Goal: Task Accomplishment & Management: Use online tool/utility

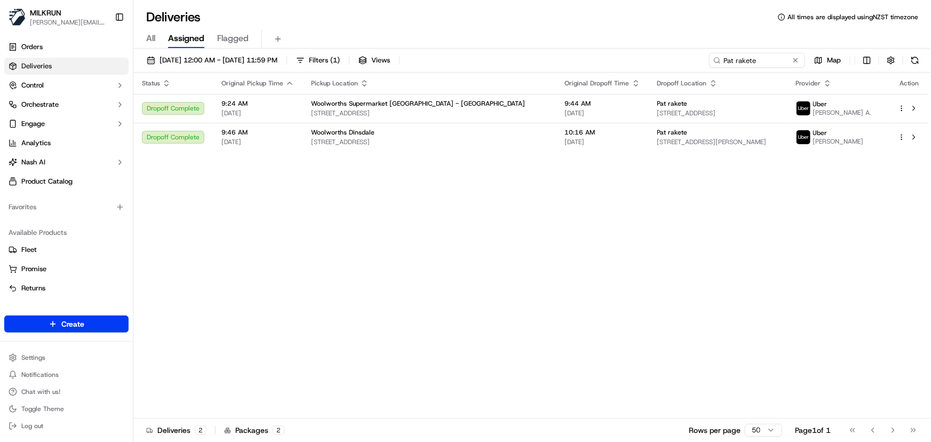
click at [560, 65] on html "[PERSON_NAME] [PERSON_NAME][EMAIL_ADDRESS][DOMAIN_NAME] Toggle Sidebar Orders D…" at bounding box center [465, 221] width 931 height 442
paste input "52fc99c2-c024-48f4-853a-5805e1c73fc2"
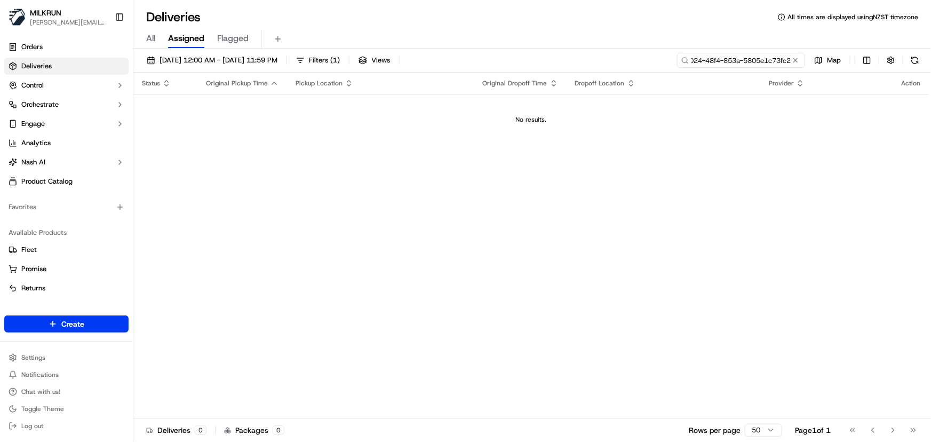
type input "52fc99c2-c024-48f4-853a-5805e1c73fc2"
click at [789, 60] on div "52fc99c2-c024-48f4-853a-5805e1c73fc2" at bounding box center [757, 60] width 96 height 15
click at [795, 60] on button at bounding box center [795, 60] width 11 height 11
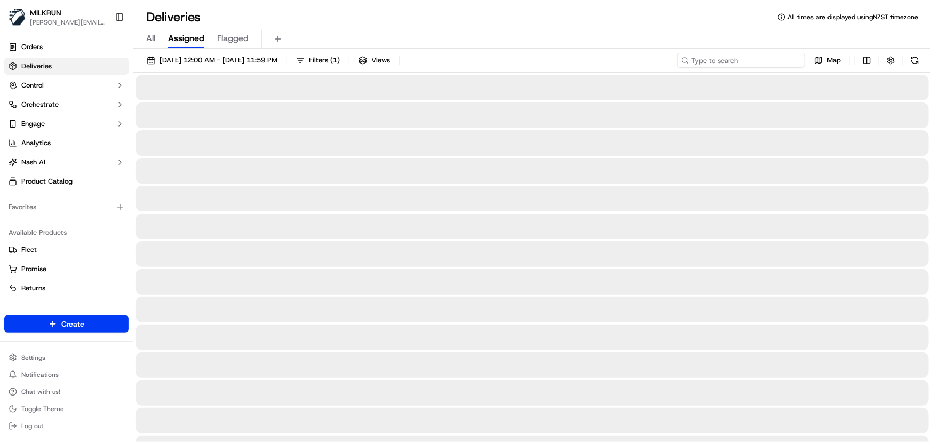
click at [757, 62] on input at bounding box center [741, 60] width 128 height 15
paste input "52fc99c2-c024-48f4-853a-5805e1c73fc2"
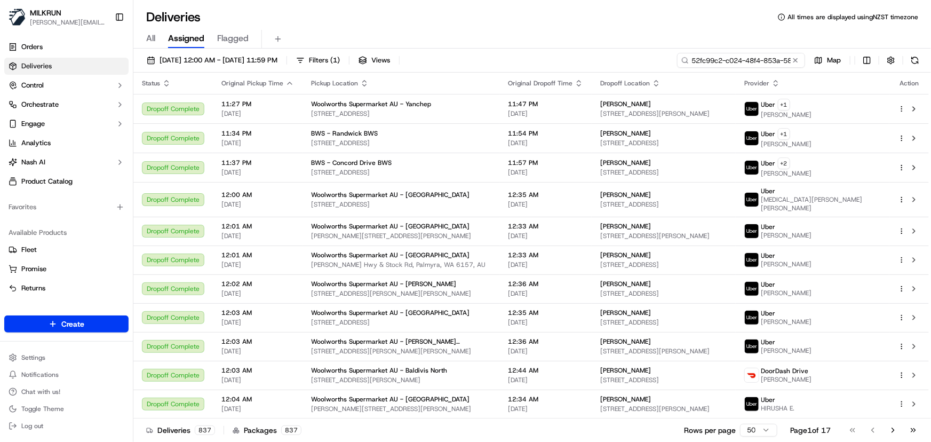
scroll to position [0, 49]
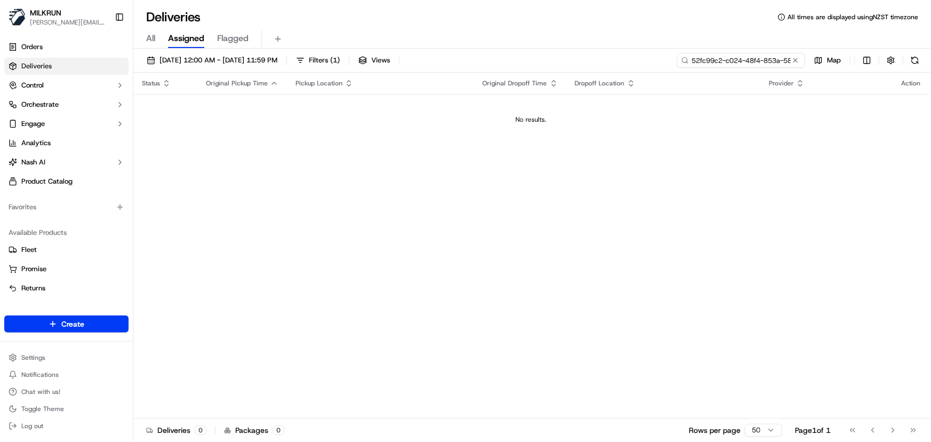
type input "52fc99c2-c024-48f4-853a-5805e1c73fc2"
click at [282, 66] on button "17/09/2025 12:00 AM - 17/09/2025 11:59 PM" at bounding box center [212, 60] width 140 height 15
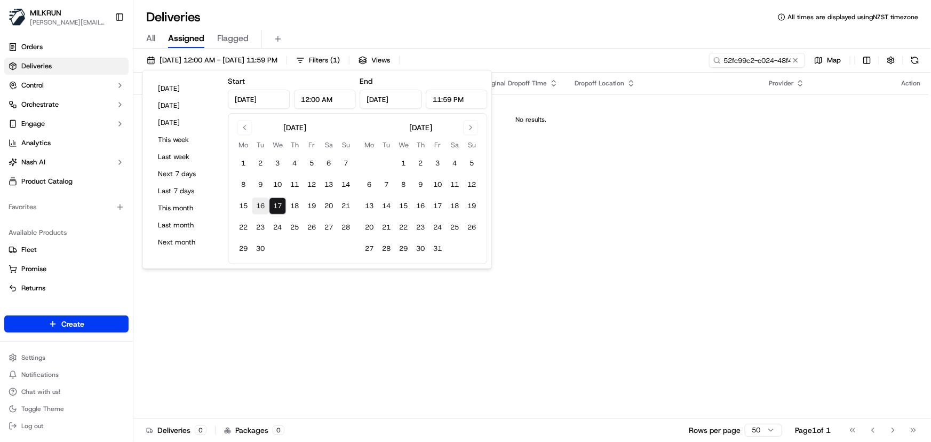
click at [265, 207] on button "16" at bounding box center [260, 205] width 17 height 17
type input "Sep 16, 2025"
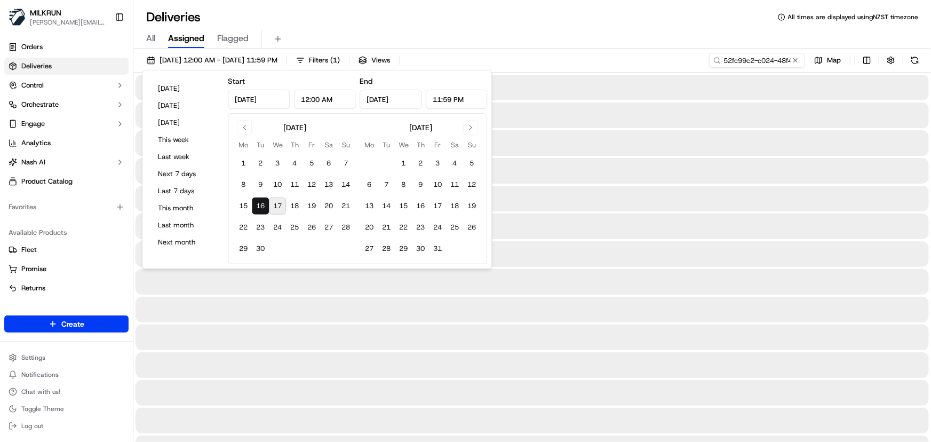
click at [265, 207] on button "16" at bounding box center [260, 205] width 17 height 17
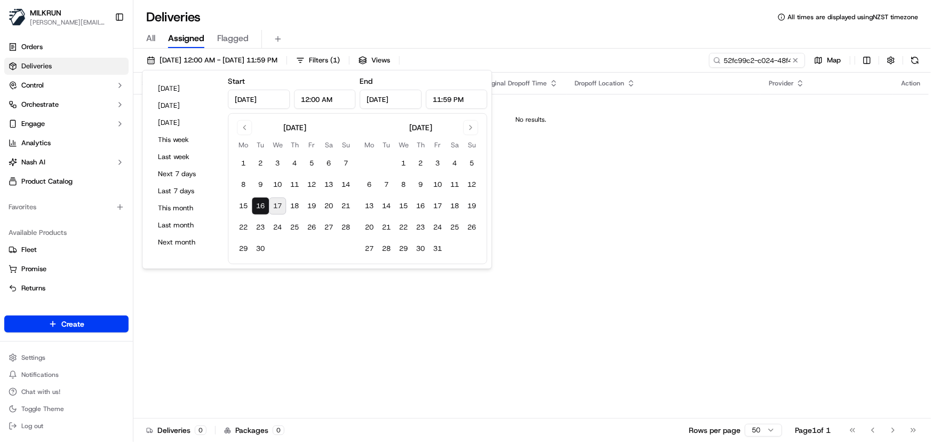
click at [283, 211] on button "17" at bounding box center [277, 205] width 17 height 17
type input "Sep 17, 2025"
click at [283, 211] on button "17" at bounding box center [277, 205] width 17 height 17
click at [755, 63] on input "52fc99c2-c024-48f4-853a-5805e1c73fc2" at bounding box center [741, 60] width 128 height 15
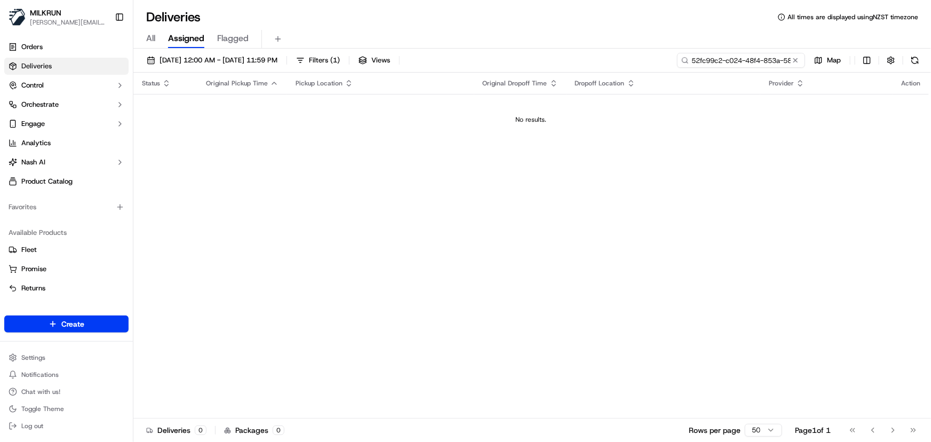
click at [692, 59] on input "52fc99c2-c024-48f4-853a-5805e1c73fc2" at bounding box center [741, 60] width 128 height 15
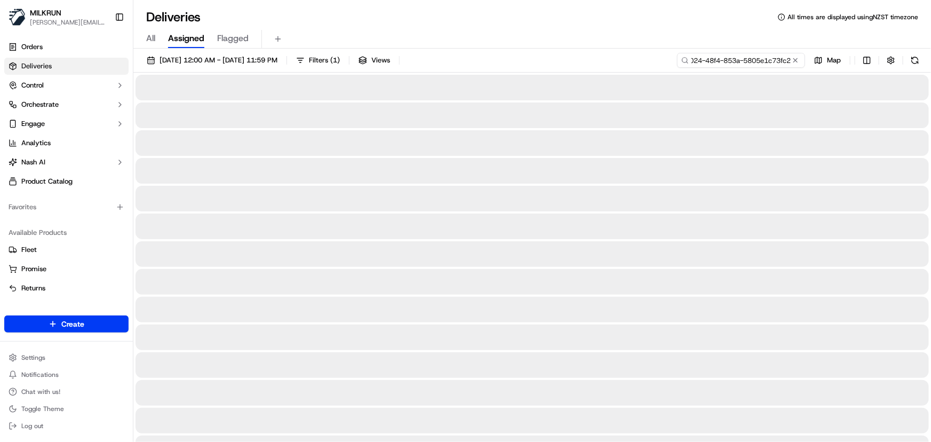
type input "52fc99c2-c024-48f4-853a-5805e1c73fc2"
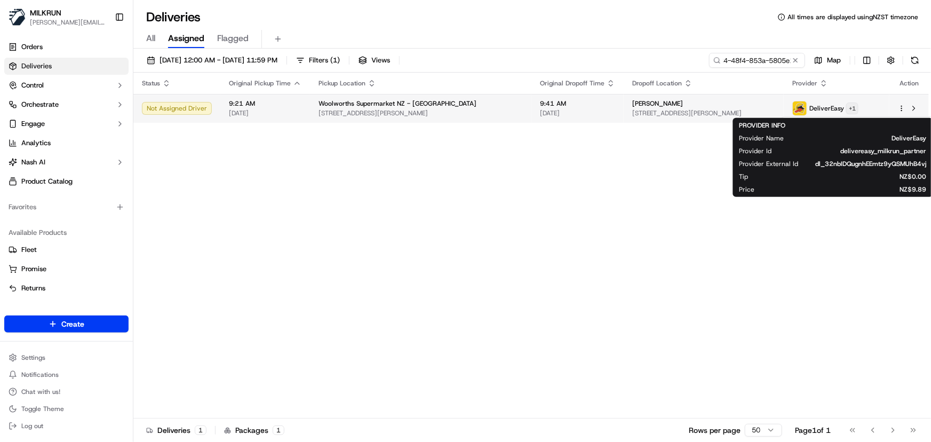
click at [859, 112] on html "MILKRUN irene.salaivao@woolworths.co.nz Toggle Sidebar Orders Deliveries Contro…" at bounding box center [465, 221] width 931 height 442
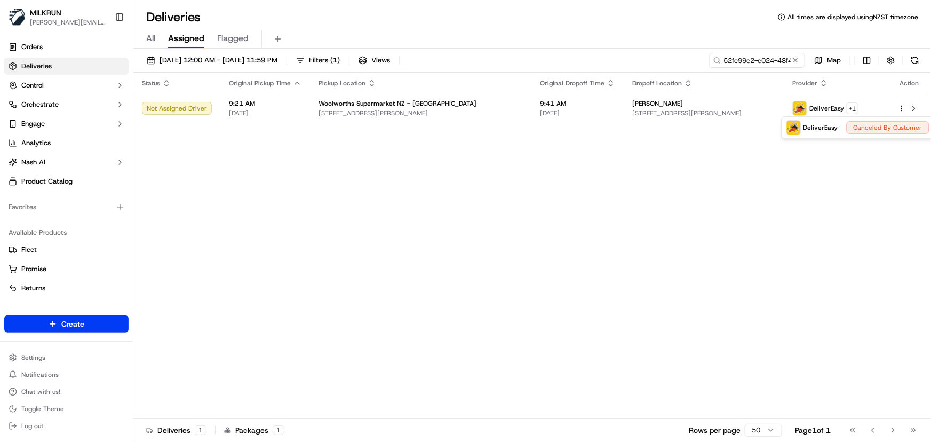
click at [692, 232] on html "MILKRUN irene.salaivao@woolworths.co.nz Toggle Sidebar Orders Deliveries Contro…" at bounding box center [465, 221] width 931 height 442
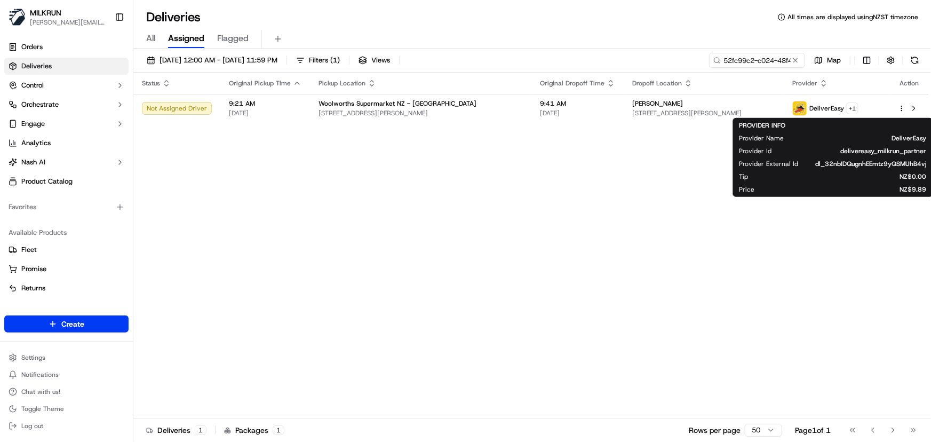
click at [254, 242] on div "Status Original Pickup Time Pickup Location Original Dropoff Time Dropoff Locat…" at bounding box center [530, 246] width 795 height 346
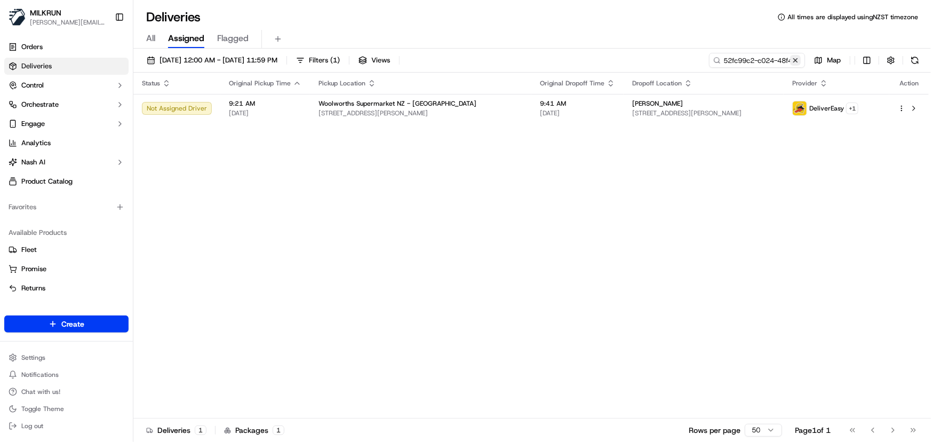
click at [793, 57] on button at bounding box center [795, 60] width 11 height 11
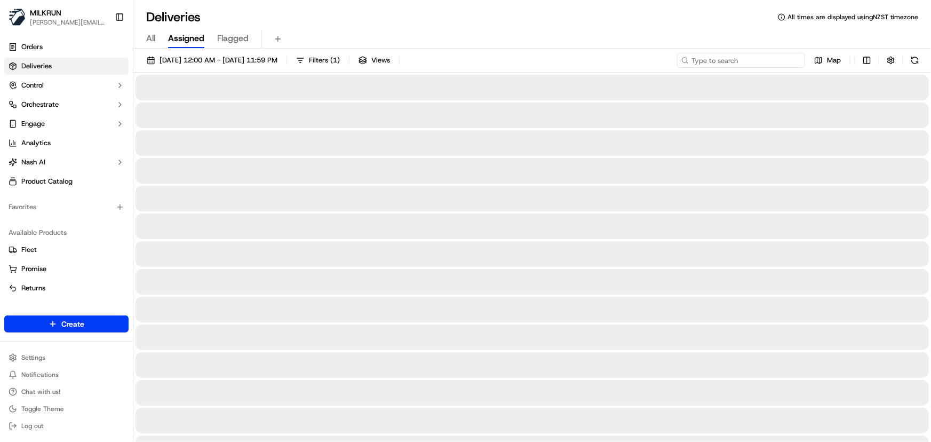
click at [752, 56] on input at bounding box center [741, 60] width 128 height 15
paste input "Samantha Downie"
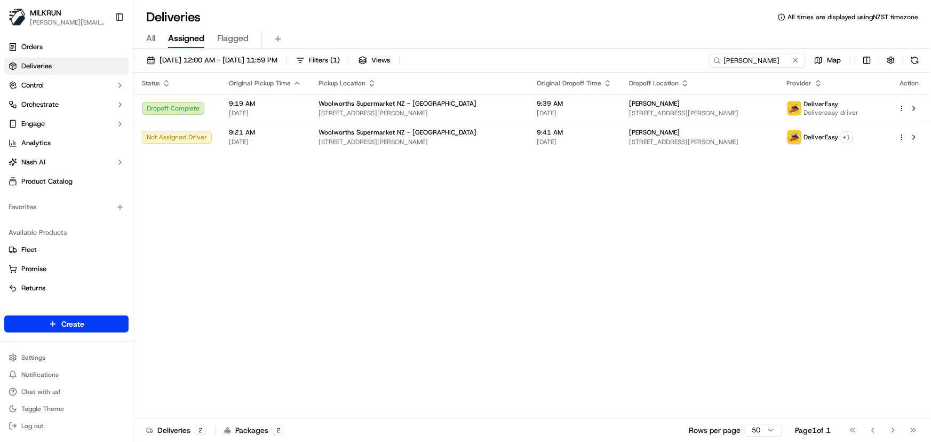
click at [750, 283] on div "Status Original Pickup Time Pickup Location Original Dropoff Time Dropoff Locat…" at bounding box center [530, 246] width 795 height 346
click at [903, 135] on html "MILKRUN irene.salaivao@woolworths.co.nz Toggle Sidebar Orders Deliveries Contro…" at bounding box center [465, 221] width 931 height 442
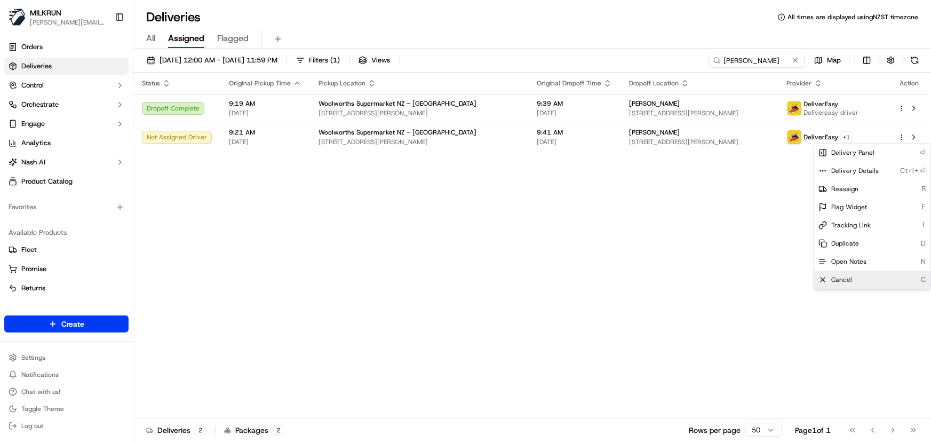
click at [845, 279] on span "Cancel" at bounding box center [841, 279] width 21 height 9
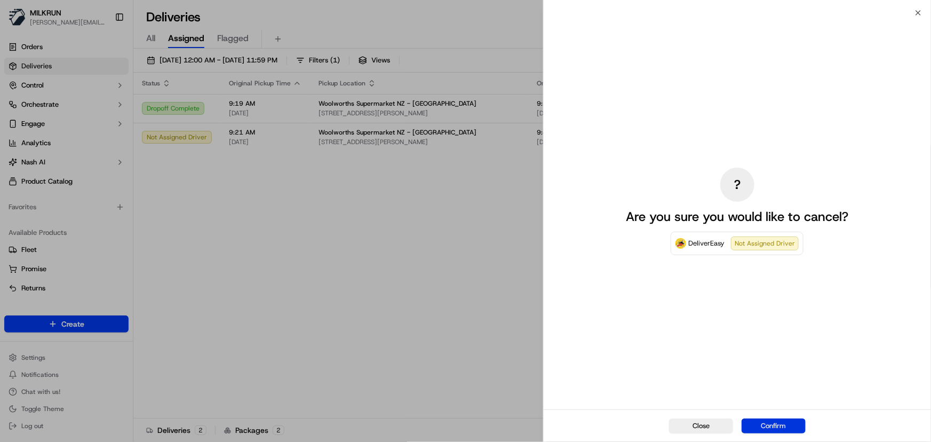
click at [778, 426] on button "Confirm" at bounding box center [773, 425] width 64 height 15
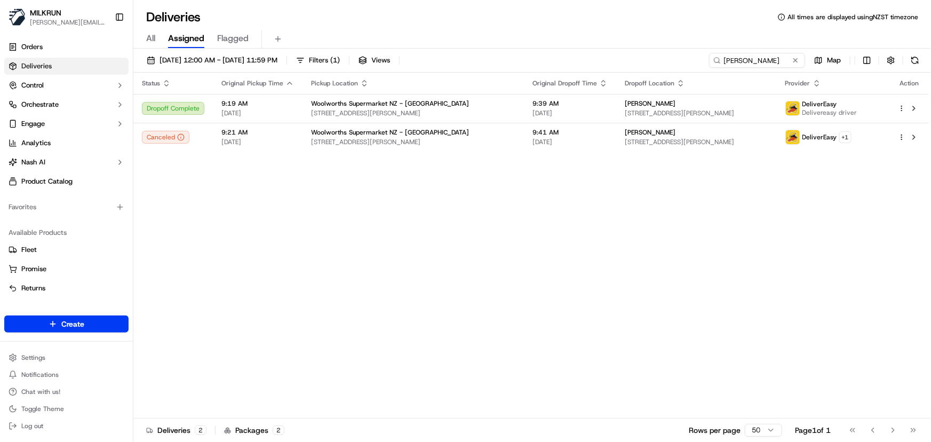
drag, startPoint x: 778, startPoint y: 426, endPoint x: 445, endPoint y: 267, distance: 369.3
click at [445, 267] on div "Status Original Pickup Time Pickup Location Original Dropoff Time Dropoff Locat…" at bounding box center [530, 246] width 795 height 346
click at [233, 221] on div "Status Original Pickup Time Pickup Location Original Dropoff Time Dropoff Locat…" at bounding box center [530, 246] width 795 height 346
click at [499, 352] on div "Status Original Pickup Time Pickup Location Original Dropoff Time Dropoff Locat…" at bounding box center [530, 246] width 795 height 346
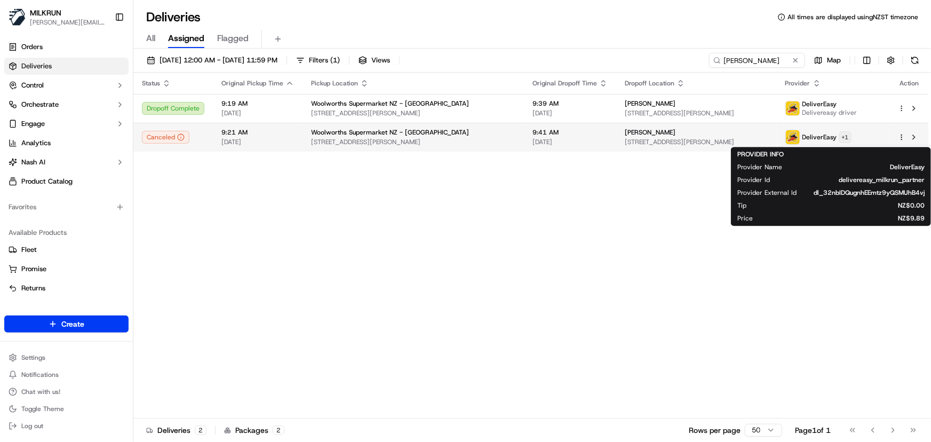
click at [858, 141] on html "MILKRUN irene.salaivao@woolworths.co.nz Toggle Sidebar Orders Deliveries Contro…" at bounding box center [465, 221] width 931 height 442
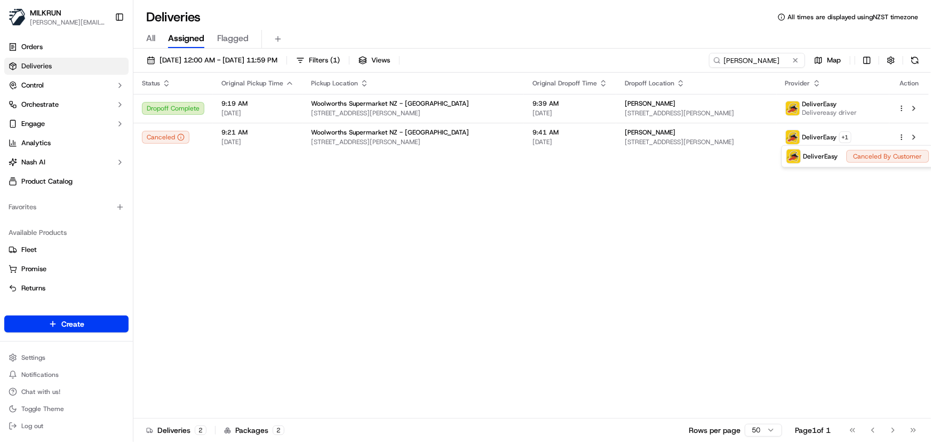
click at [610, 309] on html "MILKRUN irene.salaivao@woolworths.co.nz Toggle Sidebar Orders Deliveries Contro…" at bounding box center [465, 221] width 931 height 442
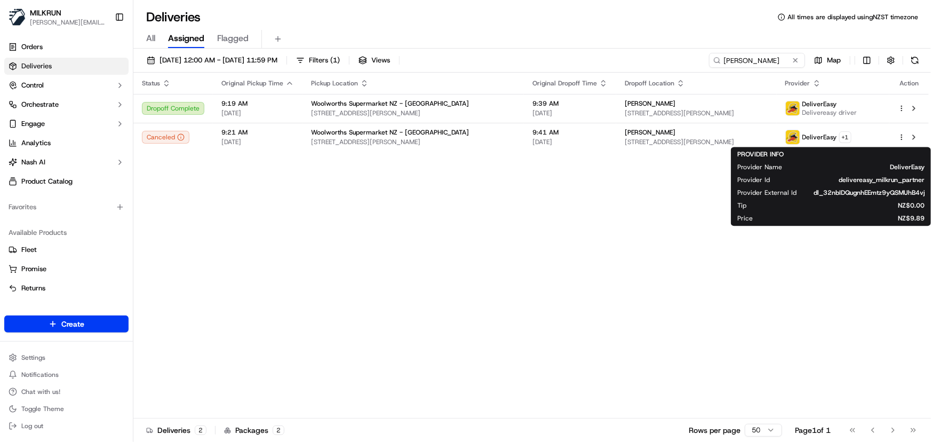
click at [522, 263] on div "Status Original Pickup Time Pickup Location Original Dropoff Time Dropoff Locat…" at bounding box center [530, 246] width 795 height 346
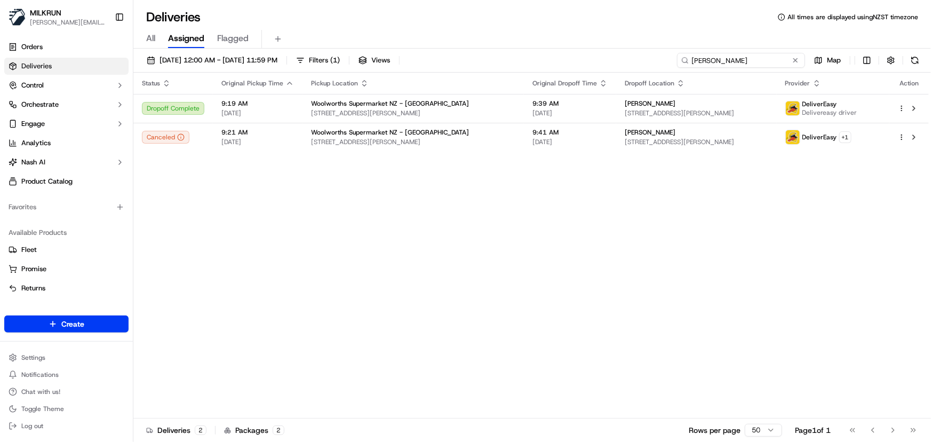
drag, startPoint x: 777, startPoint y: 59, endPoint x: 157, endPoint y: 70, distance: 619.9
click at [162, 70] on div "17/09/2025 12:00 AM - 17/09/2025 11:59 PM Filters ( 1 ) Views Samantha Downie M…" at bounding box center [531, 63] width 797 height 20
paste input "caprice Karup"
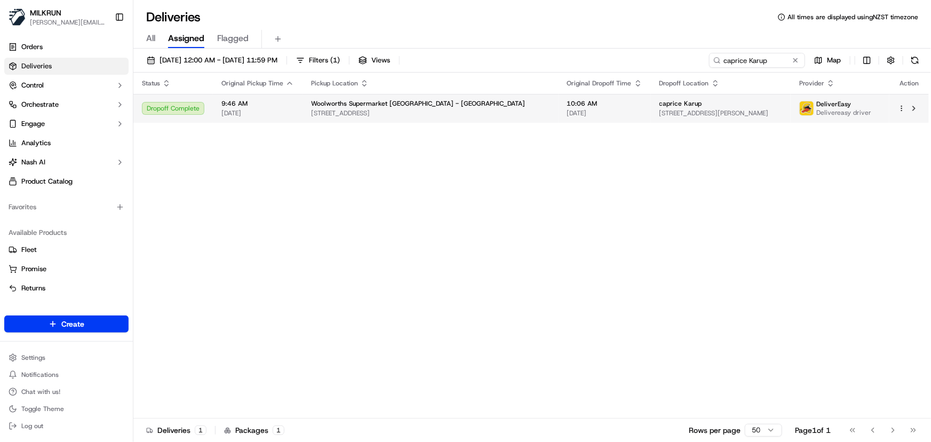
click at [425, 110] on span "3058 Great N Rd, Auckland, Auckland 0600, NZ" at bounding box center [430, 113] width 239 height 9
click at [446, 107] on div "Woolworths Supermarket NZ - Lynnmall" at bounding box center [430, 103] width 239 height 9
drag, startPoint x: 771, startPoint y: 57, endPoint x: 93, endPoint y: 0, distance: 679.7
click at [130, 6] on div "MILKRUN irene.salaivao@woolworths.co.nz Toggle Sidebar Orders Deliveries Contro…" at bounding box center [465, 221] width 931 height 442
paste input "bhoopika Shetty"
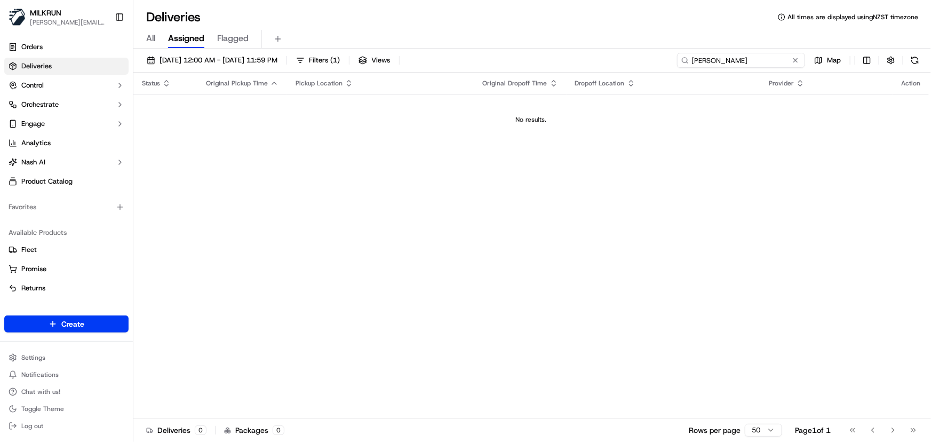
type input "bhoopika Shetty"
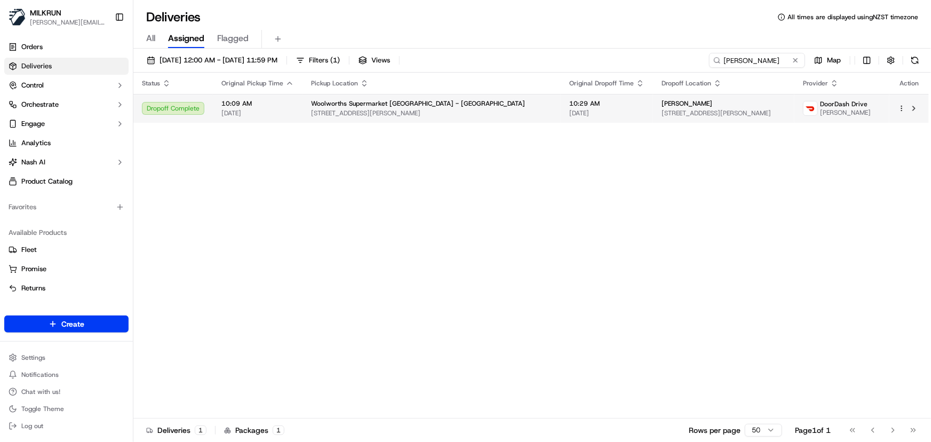
click at [383, 108] on div "Woolworths Supermarket NZ - Mt Roskill 112 Stoddard Rd, Auckland, Auckland 1041…" at bounding box center [431, 108] width 241 height 18
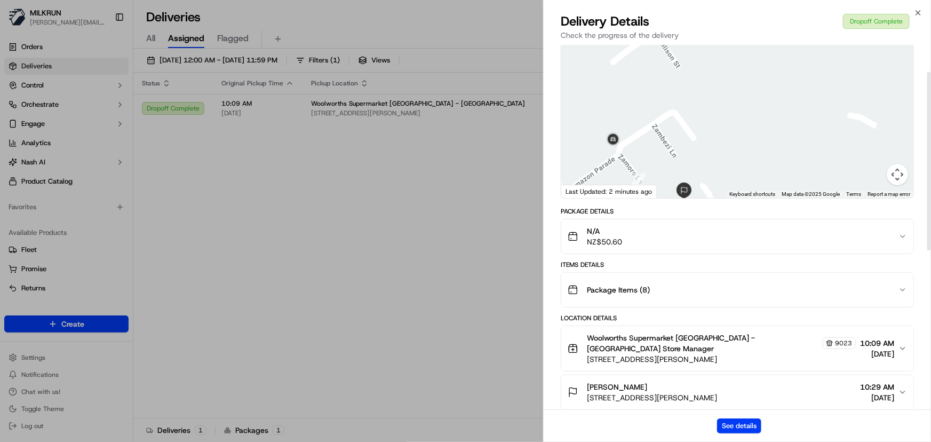
scroll to position [97, 0]
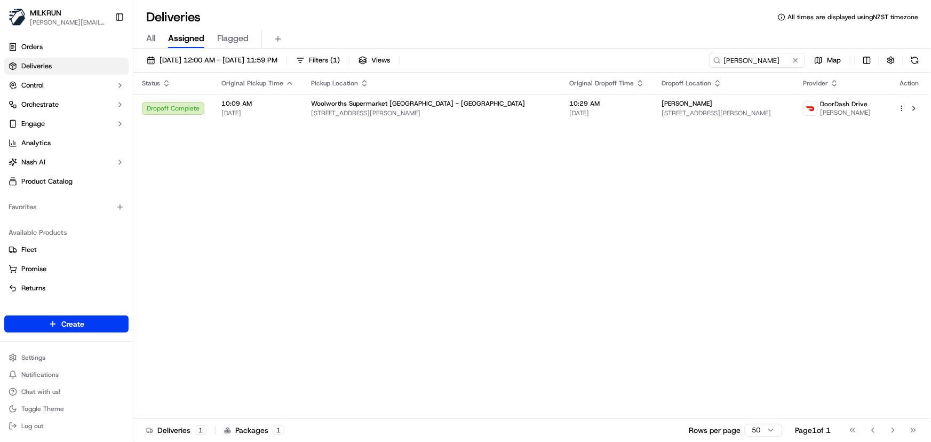
click at [415, 209] on div "Status Original Pickup Time Pickup Location Original Dropoff Time Dropoff Locat…" at bounding box center [530, 246] width 795 height 346
click at [444, 113] on span "112 Stoddard Rd, Auckland, Auckland 1041, NZ" at bounding box center [431, 113] width 241 height 9
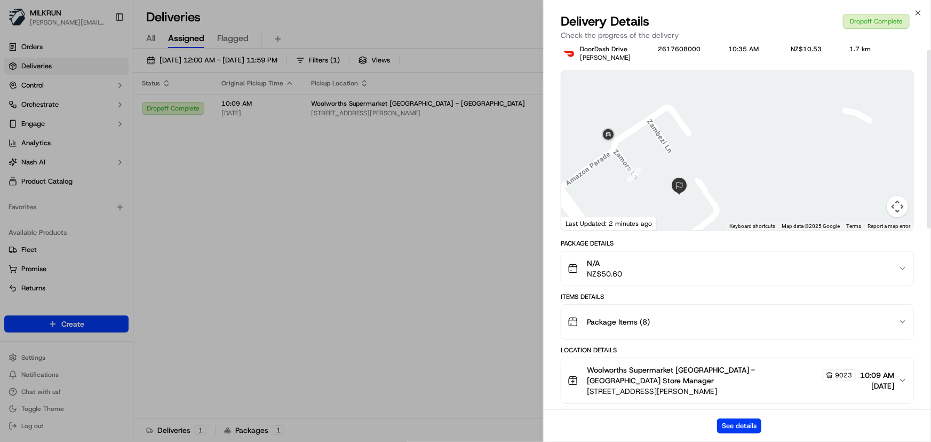
scroll to position [0, 0]
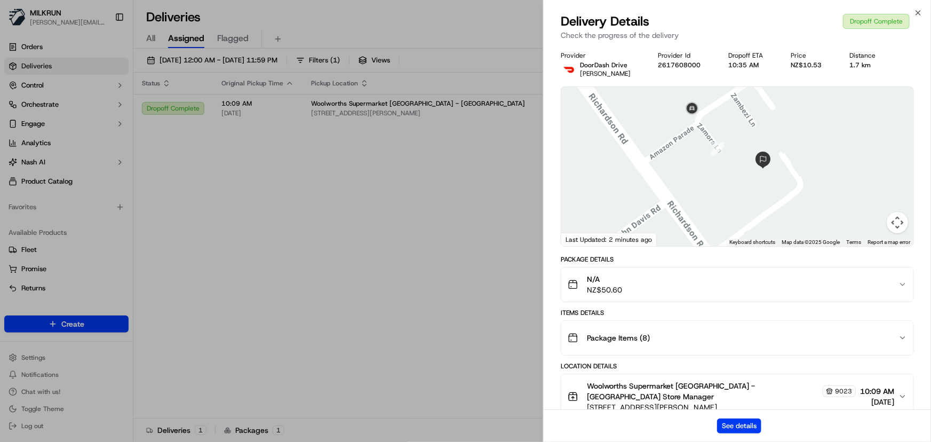
drag, startPoint x: 675, startPoint y: 222, endPoint x: 766, endPoint y: 178, distance: 101.1
click at [766, 178] on div at bounding box center [737, 166] width 352 height 159
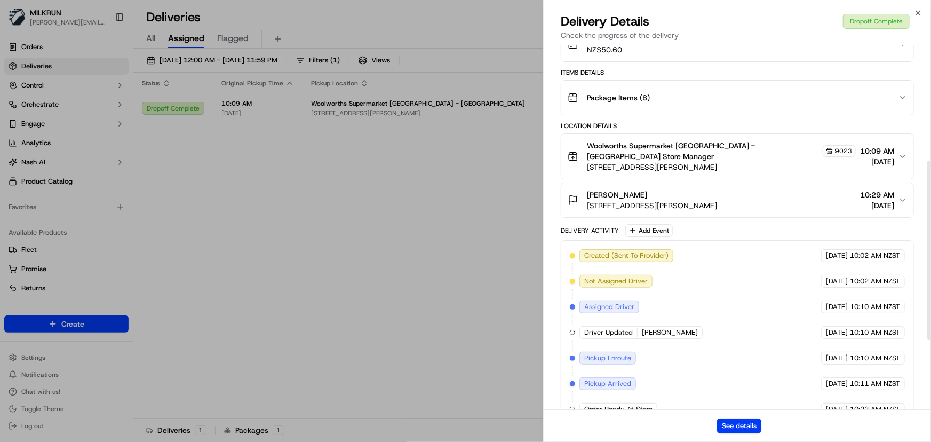
scroll to position [242, 0]
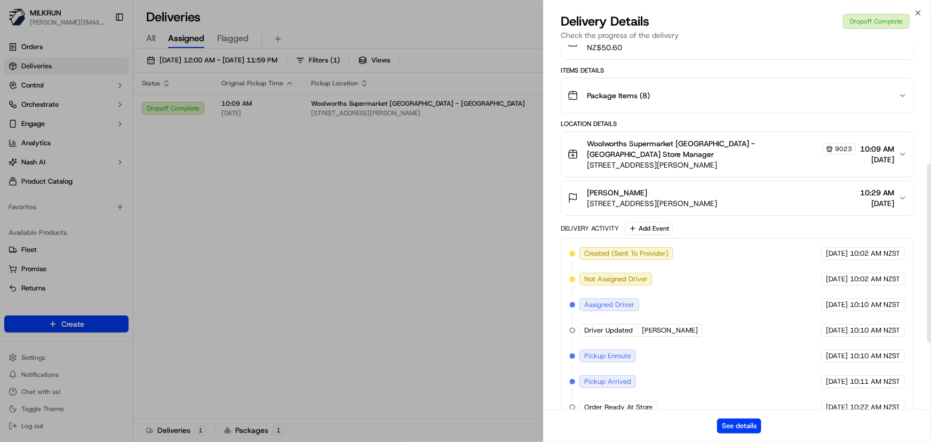
click at [696, 187] on div "bhoopika Shetty" at bounding box center [652, 192] width 130 height 11
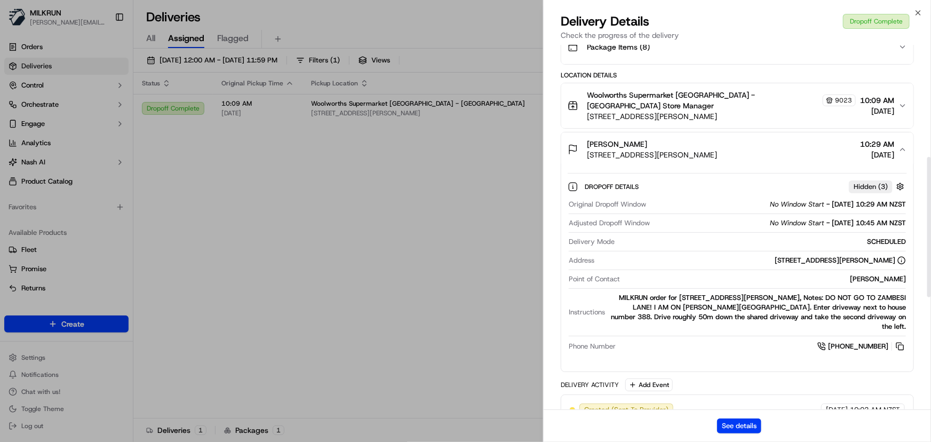
scroll to position [339, 0]
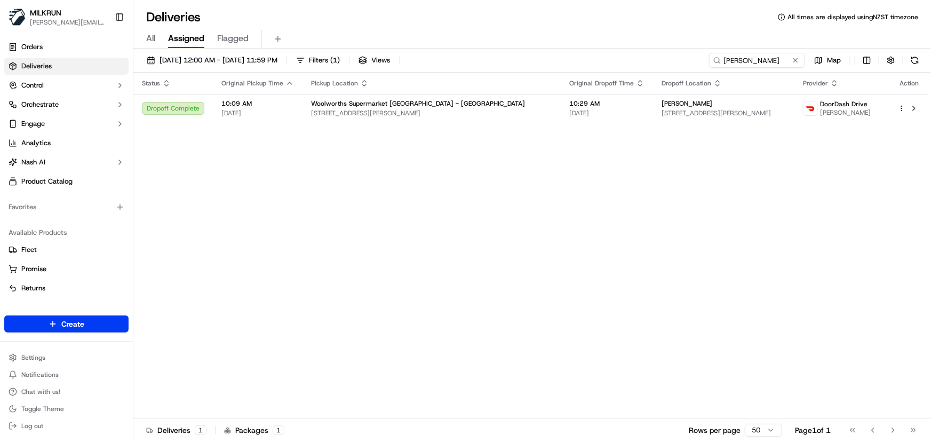
click at [457, 233] on div "Status Original Pickup Time Pickup Location Original Dropoff Time Dropoff Locat…" at bounding box center [530, 246] width 795 height 346
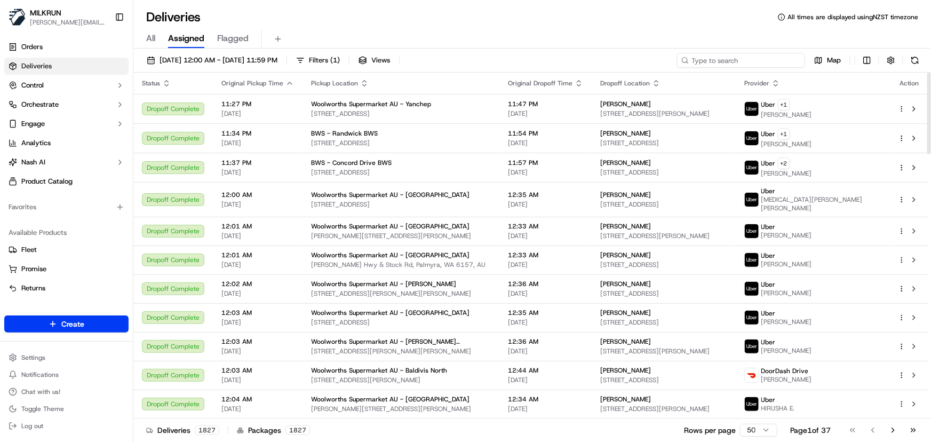
click at [741, 63] on input at bounding box center [741, 60] width 128 height 15
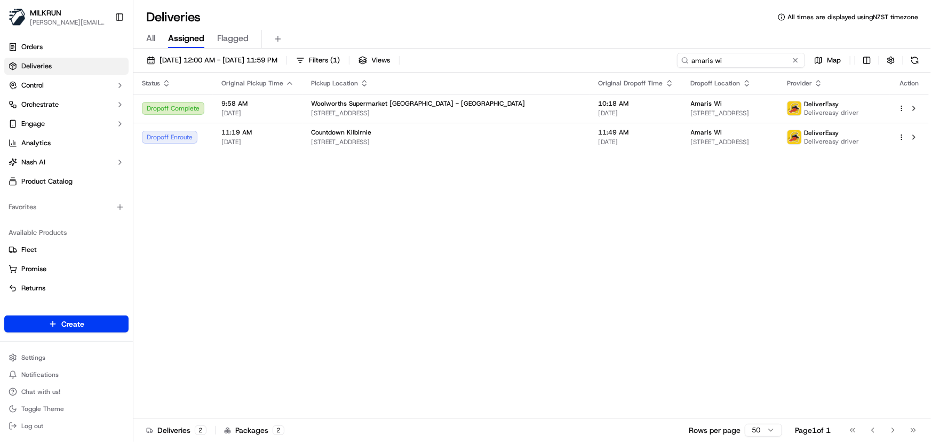
drag, startPoint x: 738, startPoint y: 58, endPoint x: 169, endPoint y: 3, distance: 571.2
click at [171, 7] on div "Deliveries All times are displayed using NZST timezone All Assigned Flagged 17/…" at bounding box center [531, 221] width 797 height 442
paste input "Samantha Longney"
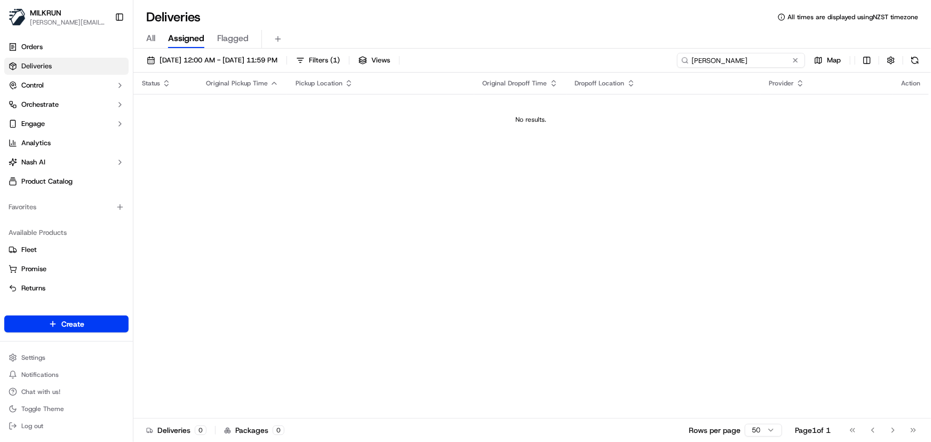
type input "Samantha Longney"
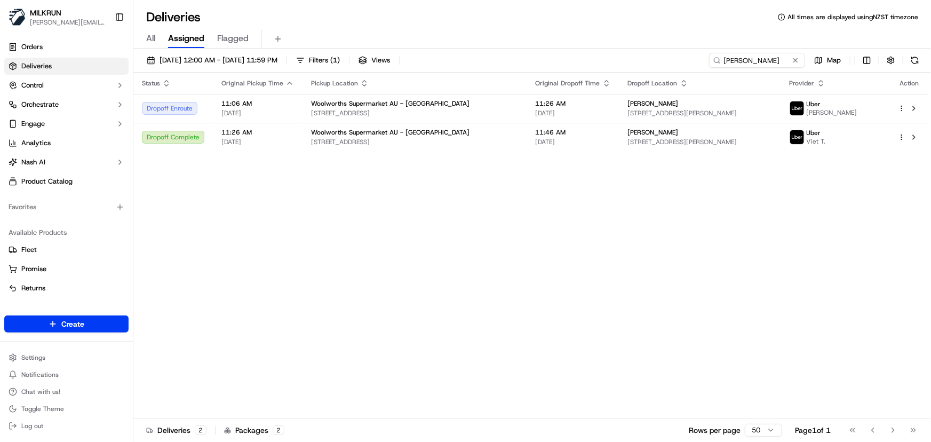
click at [492, 300] on div "Status Original Pickup Time Pickup Location Original Dropoff Time Dropoff Locat…" at bounding box center [530, 246] width 795 height 346
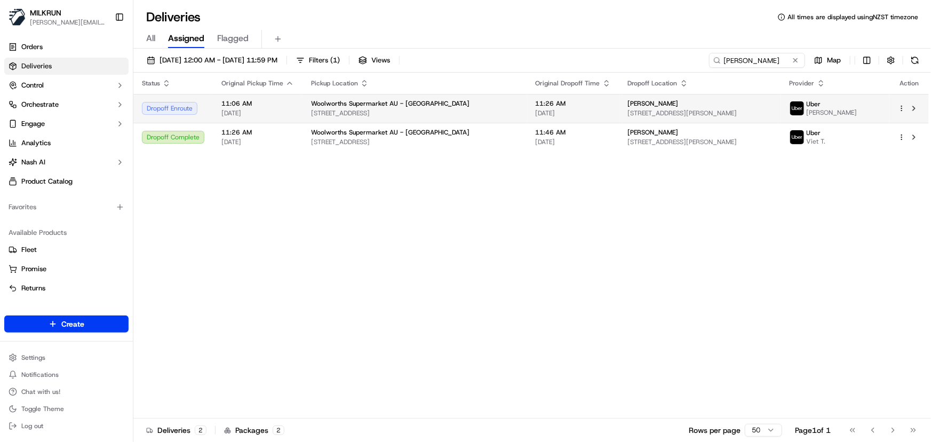
click at [535, 109] on span "[DATE]" at bounding box center [572, 113] width 75 height 9
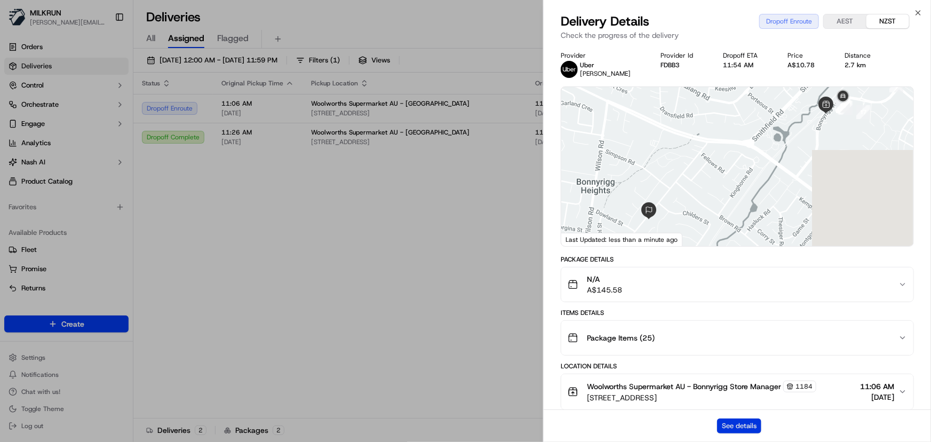
click at [743, 423] on button "See details" at bounding box center [739, 425] width 44 height 15
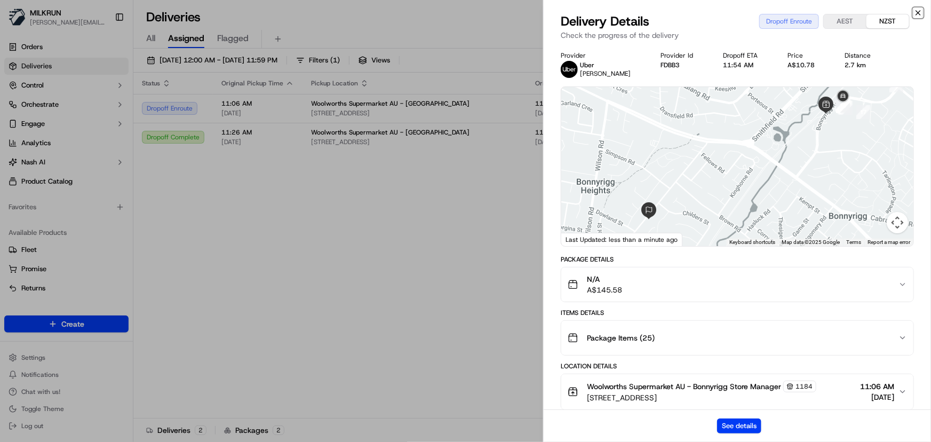
click at [916, 11] on icon "button" at bounding box center [918, 13] width 9 height 9
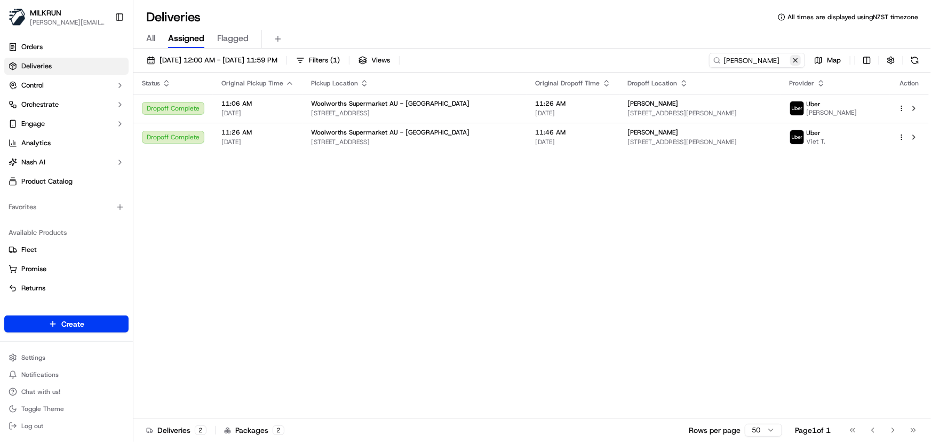
click at [795, 59] on button at bounding box center [795, 60] width 11 height 11
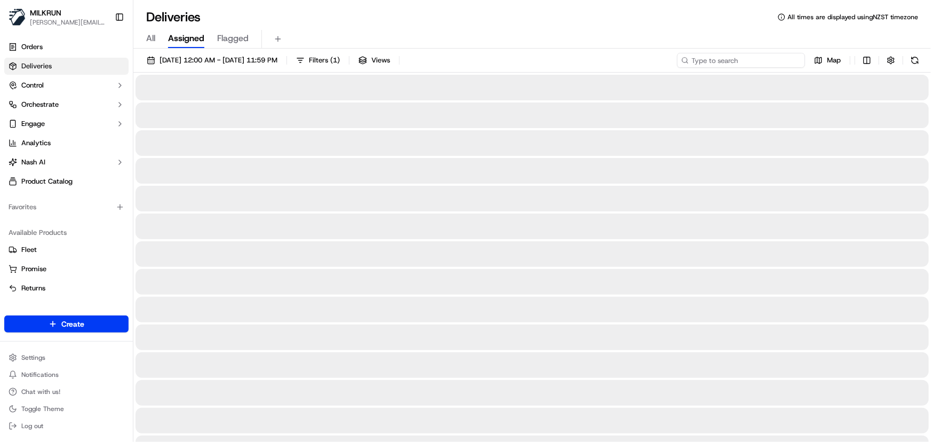
click at [751, 61] on input at bounding box center [741, 60] width 128 height 15
paste input "Taeron Khan"
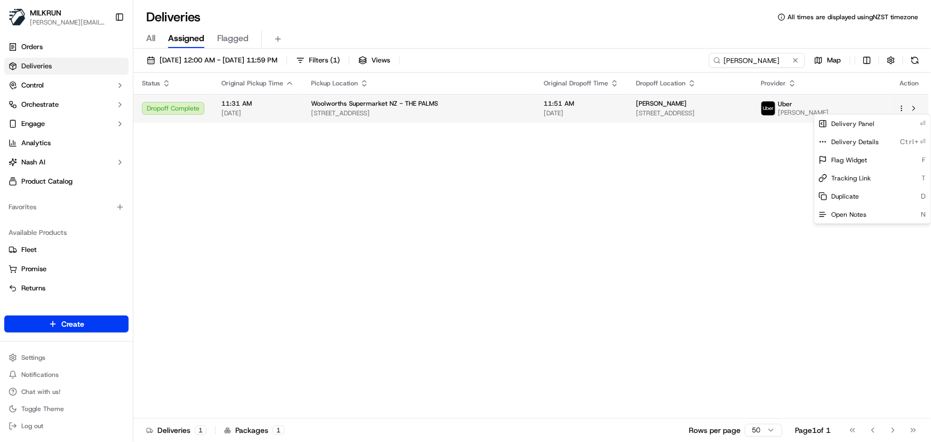
click at [900, 108] on html "MILKRUN irene.salaivao@woolworths.co.nz Toggle Sidebar Orders Deliveries Contro…" at bounding box center [465, 221] width 931 height 442
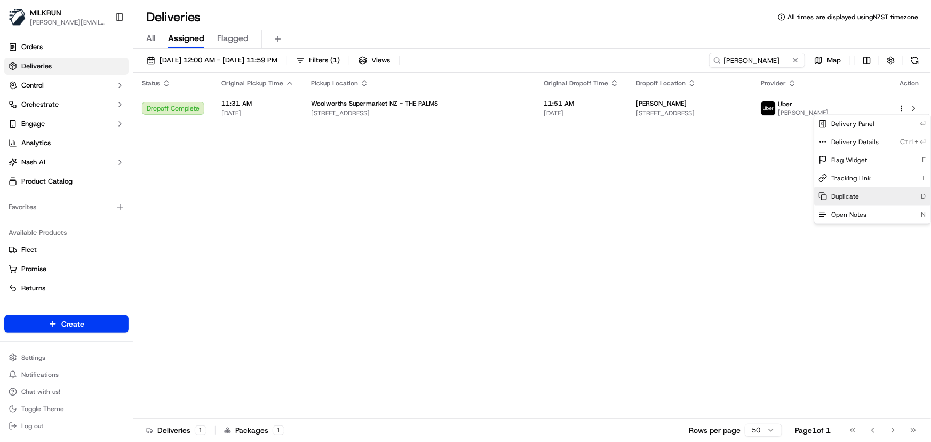
click at [865, 196] on div "Duplicate D" at bounding box center [872, 196] width 116 height 18
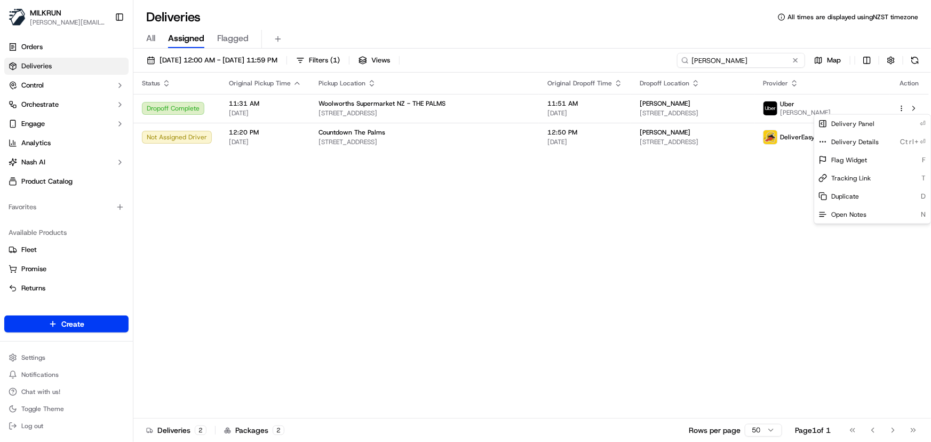
drag, startPoint x: 758, startPoint y: 63, endPoint x: 770, endPoint y: 62, distance: 11.3
click at [761, 61] on html "MILKRUN irene.salaivao@woolworths.co.nz Toggle Sidebar Orders Deliveries Contro…" at bounding box center [465, 221] width 931 height 442
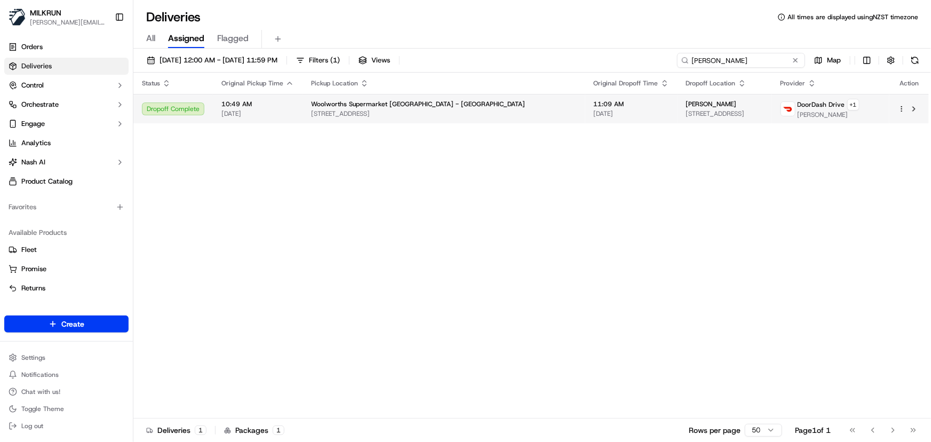
drag, startPoint x: 778, startPoint y: 63, endPoint x: 245, endPoint y: 98, distance: 534.0
click at [257, 98] on div "17/09/2025 12:00 AM - 17/09/2025 11:59 PM Filters ( 1 ) Views cass jupp Map Sta…" at bounding box center [531, 246] width 797 height 395
type input "leah hapi"
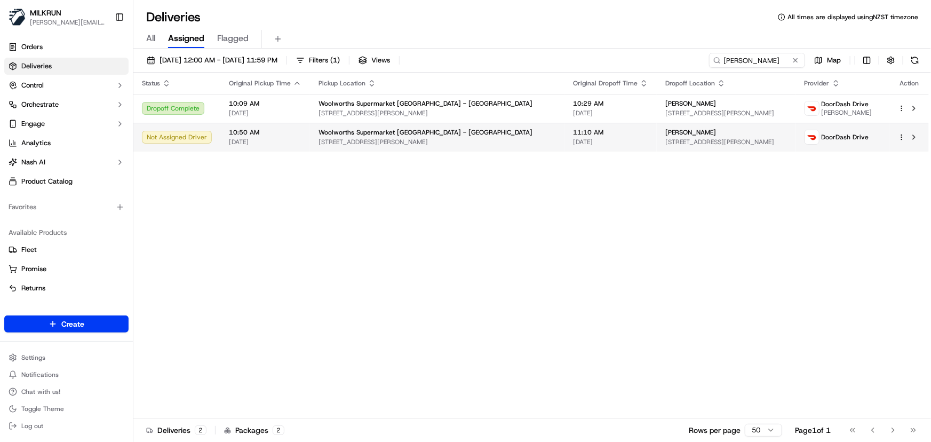
click at [901, 137] on html "MILKRUN irene.salaivao@woolworths.co.nz Toggle Sidebar Orders Deliveries Contro…" at bounding box center [465, 221] width 931 height 442
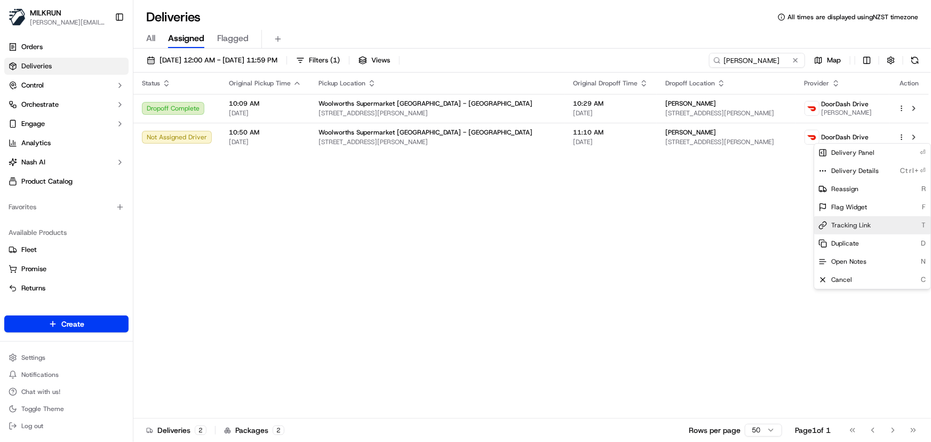
click at [855, 221] on span "Tracking Link" at bounding box center [850, 225] width 39 height 9
drag, startPoint x: 713, startPoint y: 260, endPoint x: 733, endPoint y: 253, distance: 21.6
click at [713, 260] on html "MILKRUN irene.salaivao@woolworths.co.nz Toggle Sidebar Orders Deliveries Contro…" at bounding box center [465, 221] width 931 height 442
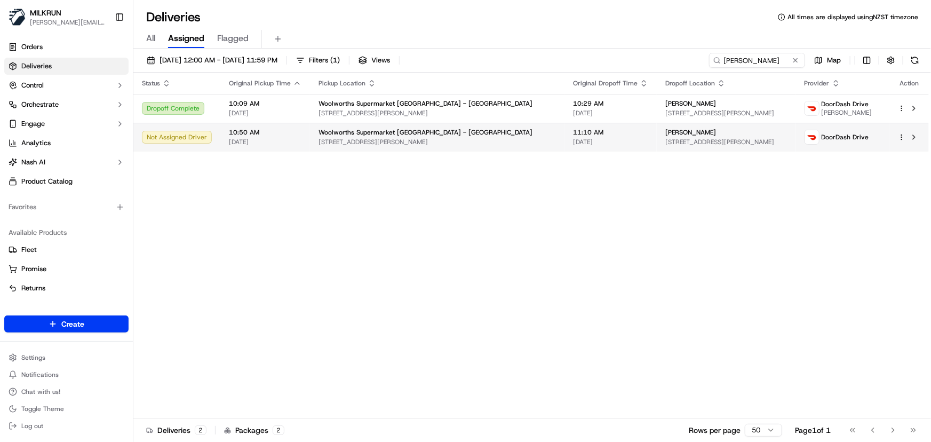
click at [904, 138] on html "MILKRUN irene.salaivao@woolworths.co.nz Toggle Sidebar Orders Deliveries Contro…" at bounding box center [465, 221] width 931 height 442
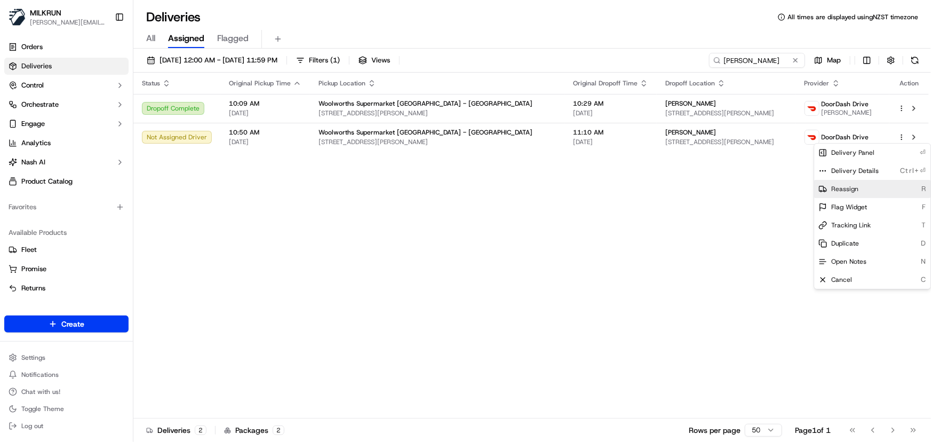
click at [854, 191] on span "Reassign" at bounding box center [844, 189] width 27 height 9
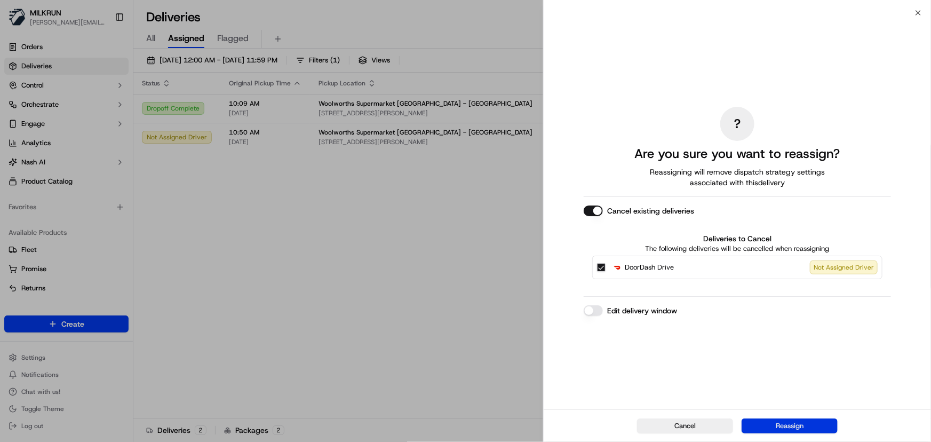
click at [781, 430] on button "Reassign" at bounding box center [789, 425] width 96 height 15
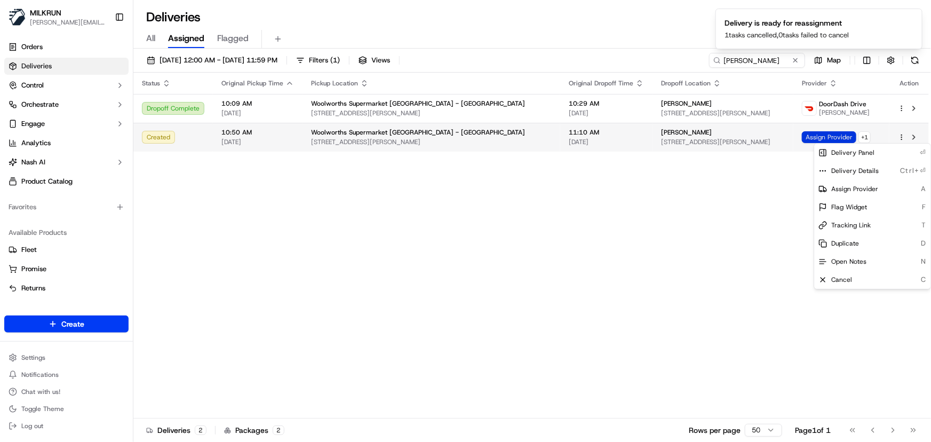
click at [820, 139] on span "Assign Provider" at bounding box center [829, 137] width 54 height 12
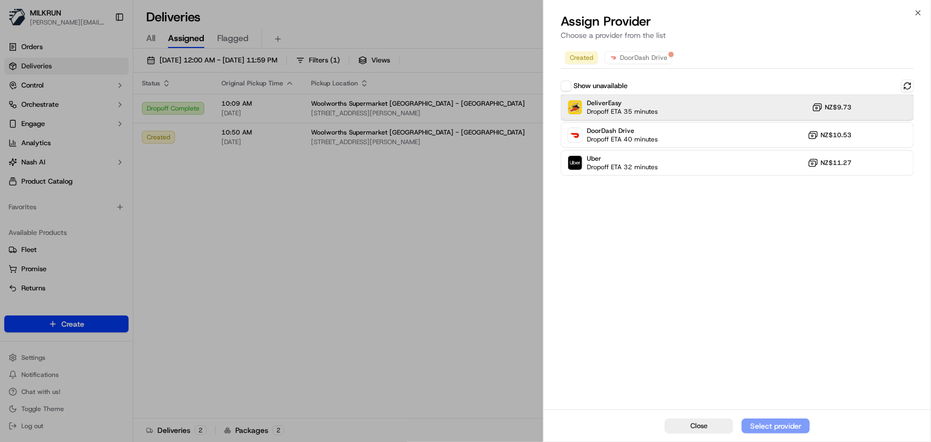
click at [748, 113] on div "DeliverEasy Dropoff ETA 35 minutes NZ$9.73" at bounding box center [737, 107] width 353 height 26
click at [777, 424] on div "Assign Provider" at bounding box center [775, 425] width 52 height 11
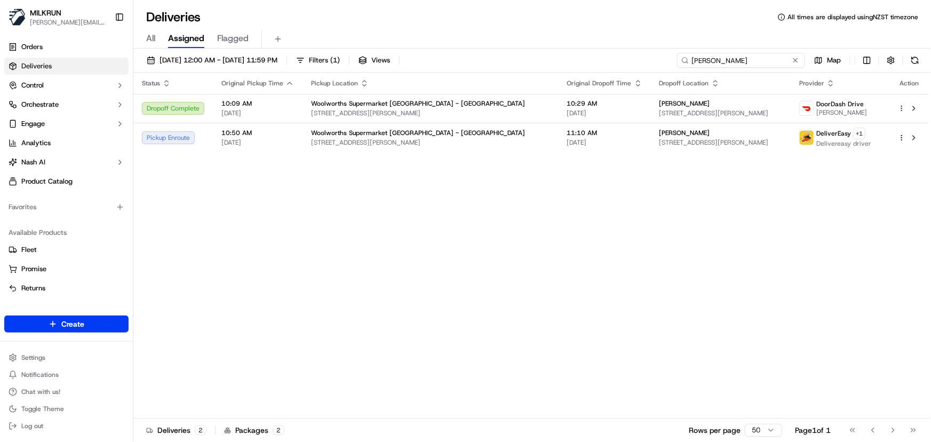
drag, startPoint x: 750, startPoint y: 62, endPoint x: 134, endPoint y: 49, distance: 616.2
click at [138, 53] on div "17/09/2025 12:00 AM - 17/09/2025 11:59 PM Filters ( 1 ) Views bhoopika Shetty M…" at bounding box center [531, 63] width 797 height 20
paste input "Amber Barnes"
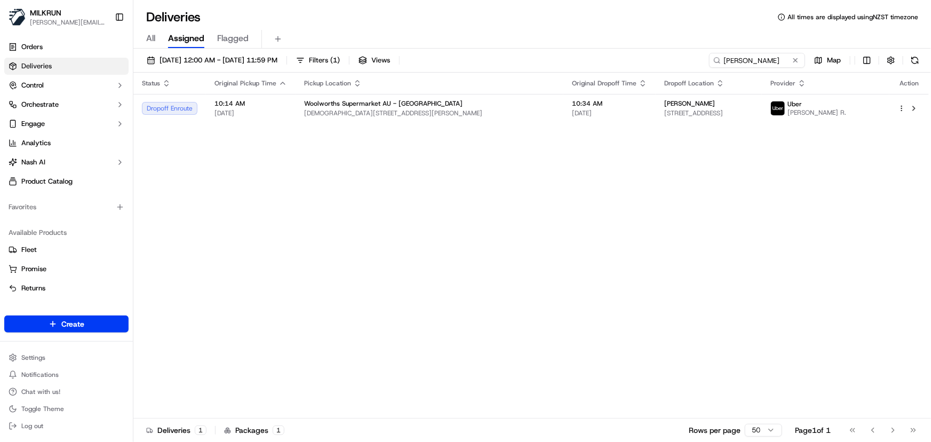
click at [620, 208] on div "Status Original Pickup Time Pickup Location Original Dropoff Time Dropoff Locat…" at bounding box center [530, 246] width 795 height 346
click at [410, 258] on div "Status Original Pickup Time Pickup Location Original Dropoff Time Dropoff Locat…" at bounding box center [530, 246] width 795 height 346
click at [901, 111] on html "MILKRUN irene.salaivao@woolworths.co.nz Toggle Sidebar Orders Deliveries Contro…" at bounding box center [465, 221] width 931 height 442
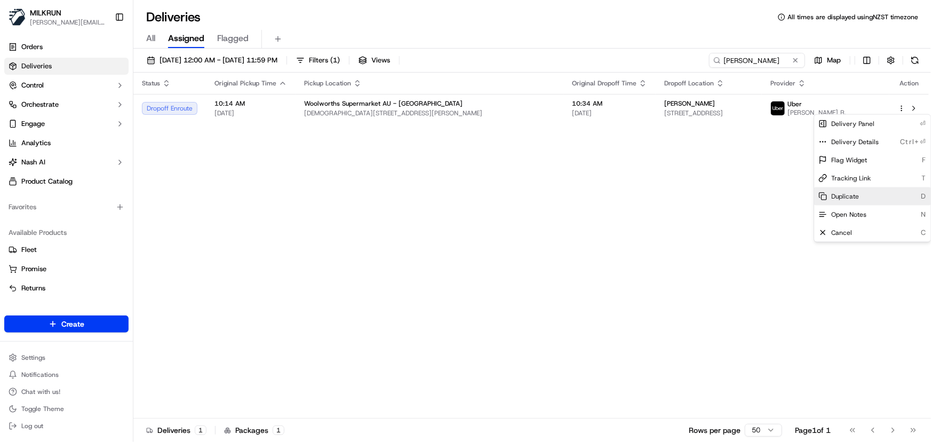
click at [857, 197] on span "Duplicate" at bounding box center [845, 196] width 28 height 9
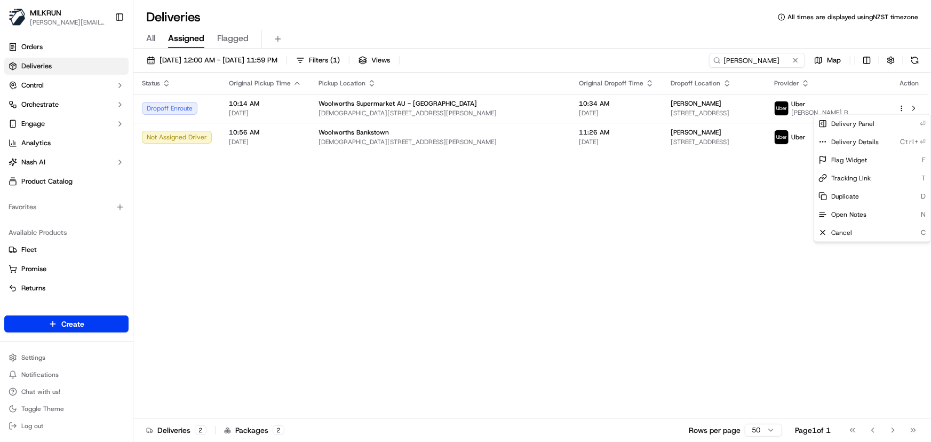
click at [293, 255] on html "MILKRUN irene.salaivao@woolworths.co.nz Toggle Sidebar Orders Deliveries Contro…" at bounding box center [465, 221] width 931 height 442
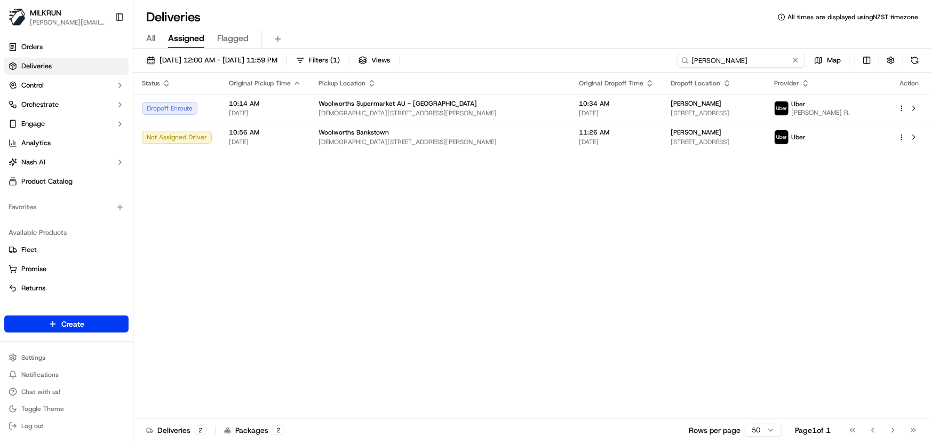
drag, startPoint x: 771, startPoint y: 62, endPoint x: 83, endPoint y: -11, distance: 691.8
click at [83, 0] on html "MILKRUN irene.salaivao@woolworths.co.nz Toggle Sidebar Orders Deliveries Contro…" at bounding box center [465, 221] width 931 height 442
paste input "Charlotte Alexander"
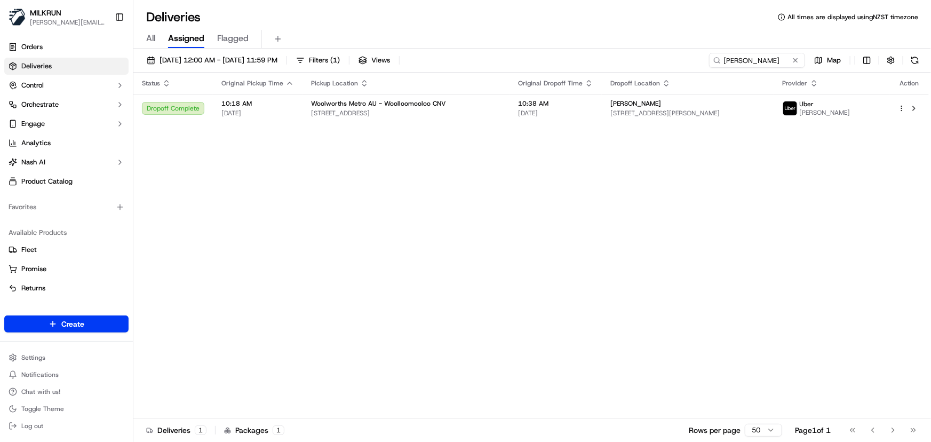
click at [464, 201] on div "Status Original Pickup Time Pickup Location Original Dropoff Time Dropoff Locat…" at bounding box center [530, 246] width 795 height 346
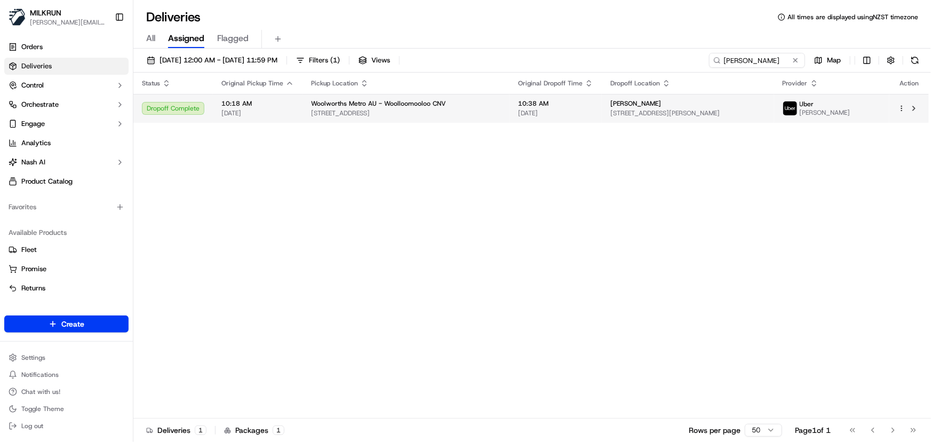
click at [582, 116] on span "[DATE]" at bounding box center [555, 113] width 75 height 9
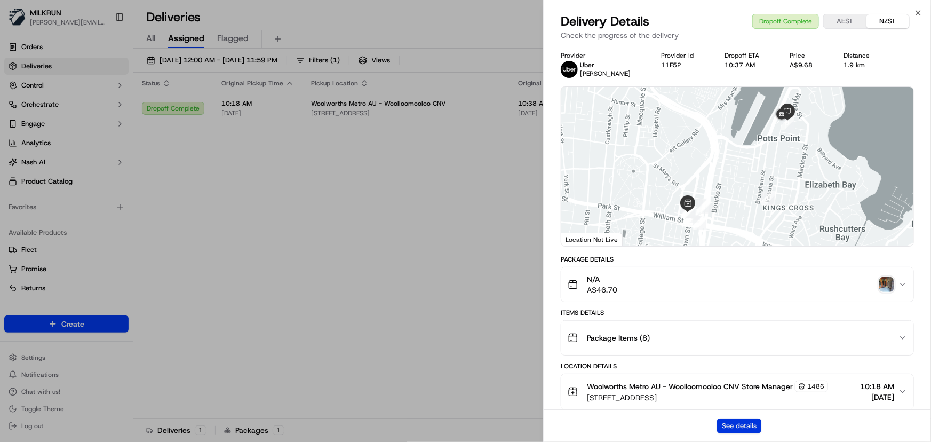
click at [750, 426] on button "See details" at bounding box center [739, 425] width 44 height 15
click at [921, 13] on icon "button" at bounding box center [918, 13] width 9 height 9
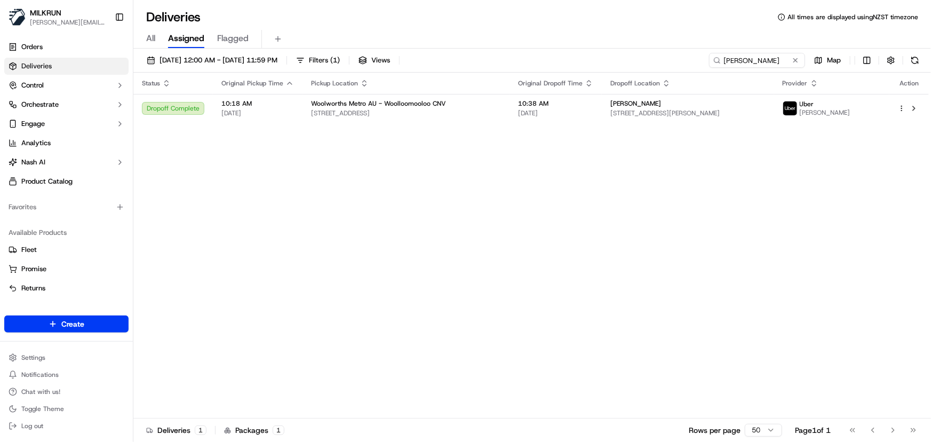
click at [340, 238] on div "Status Original Pickup Time Pickup Location Original Dropoff Time Dropoff Locat…" at bounding box center [530, 246] width 795 height 346
drag, startPoint x: 785, startPoint y: 56, endPoint x: 230, endPoint y: 43, distance: 555.4
click at [234, 43] on div "Deliveries All times are displayed using NZST timezone All Assigned Flagged 17/…" at bounding box center [531, 221] width 797 height 442
paste input "Amaris Wi"
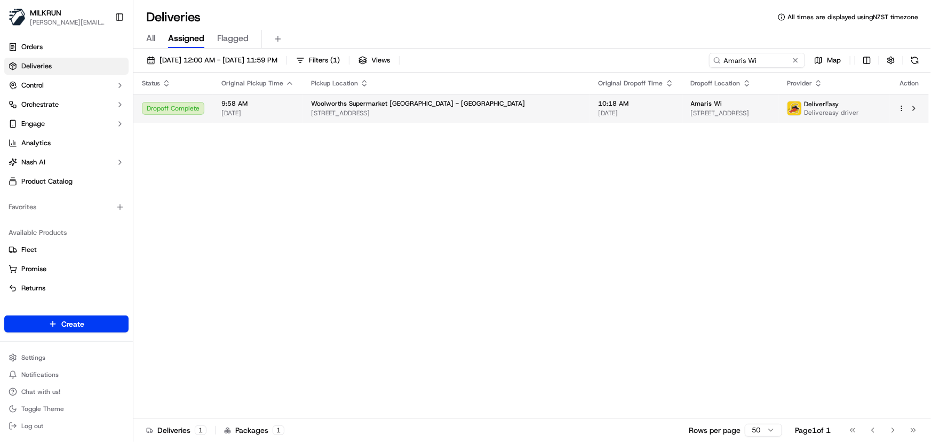
click at [386, 109] on span "47 Bay Rd, Wellington, Wellington 6022, NZ" at bounding box center [446, 113] width 270 height 9
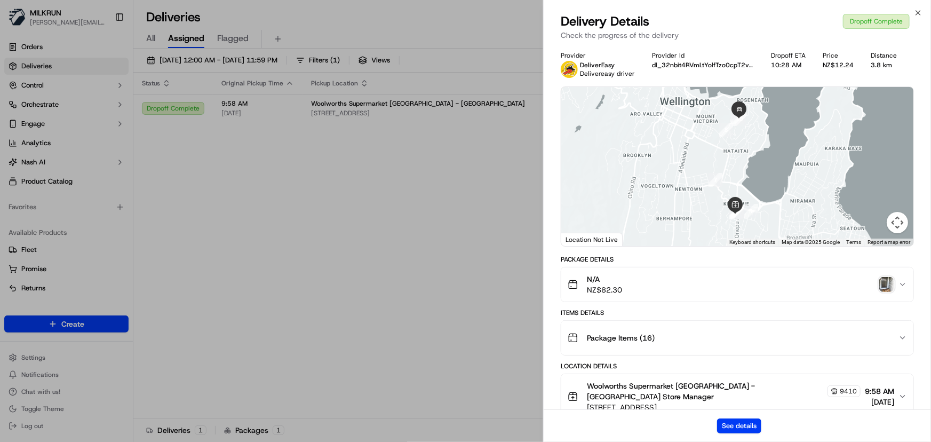
click at [883, 281] on img "button" at bounding box center [886, 284] width 15 height 15
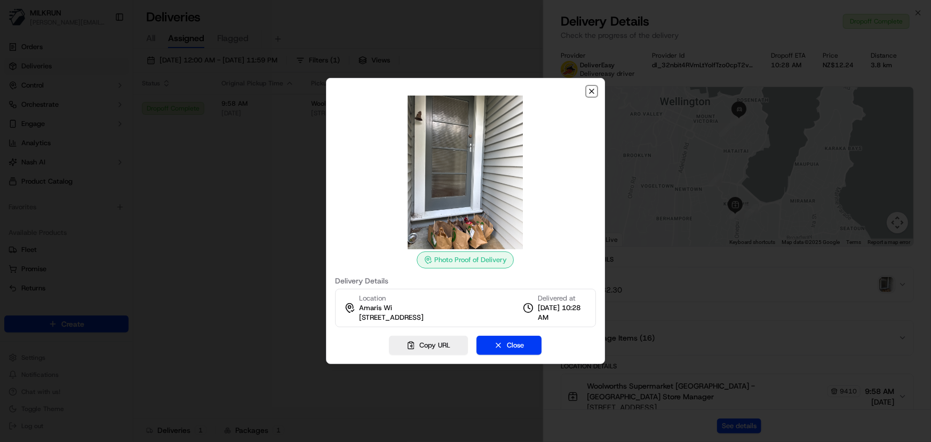
click at [592, 93] on icon "button" at bounding box center [591, 91] width 9 height 9
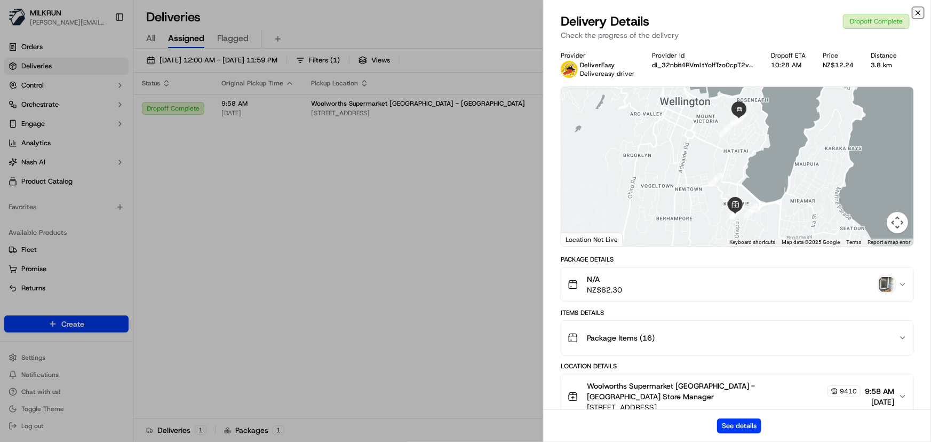
click at [919, 12] on icon "button" at bounding box center [918, 13] width 4 height 4
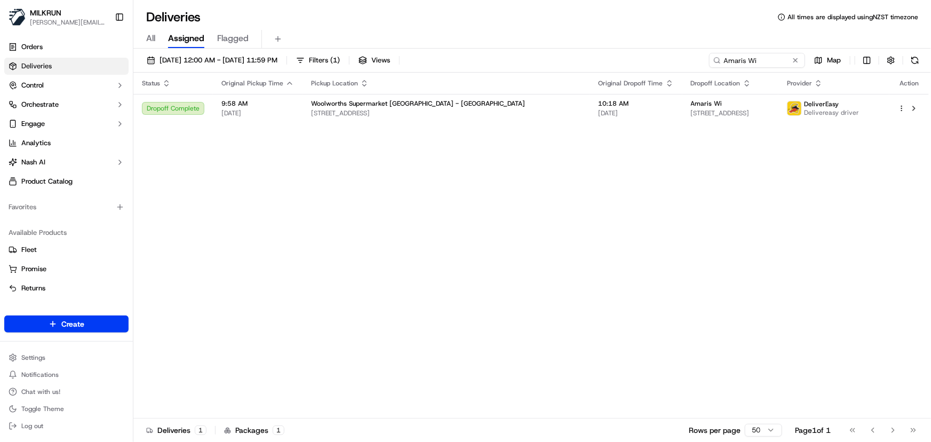
click at [730, 267] on div "Status Original Pickup Time Pickup Location Original Dropoff Time Dropoff Locat…" at bounding box center [530, 246] width 795 height 346
click at [179, 261] on div "Status Original Pickup Time Pickup Location Original Dropoff Time Dropoff Locat…" at bounding box center [530, 246] width 795 height 346
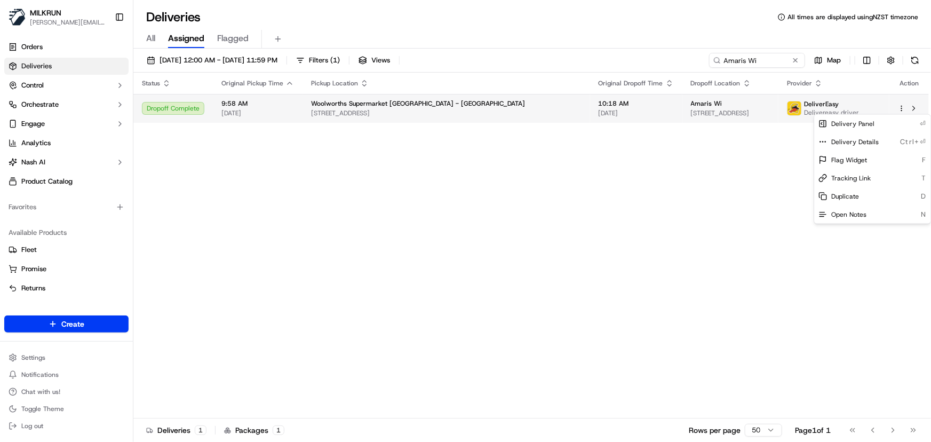
click at [902, 108] on html "MILKRUN irene.salaivao@woolworths.co.nz Toggle Sidebar Orders Deliveries Contro…" at bounding box center [465, 221] width 931 height 442
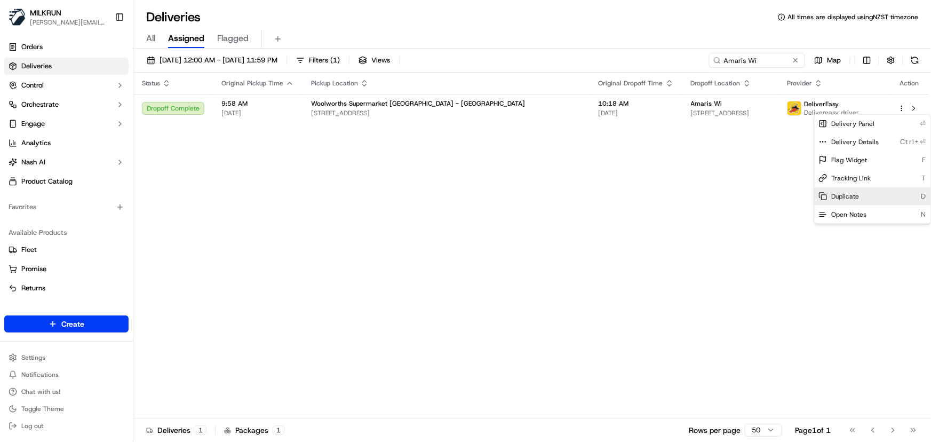
click at [838, 194] on span "Duplicate" at bounding box center [845, 196] width 28 height 9
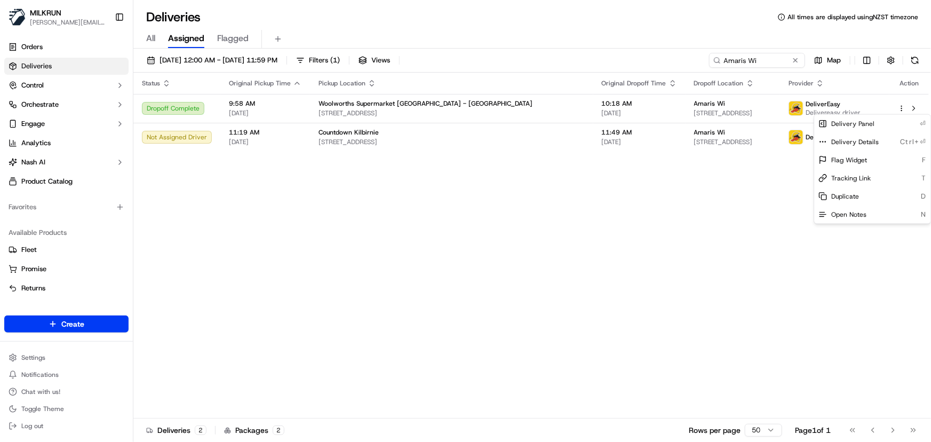
click at [295, 241] on html "MILKRUN irene.salaivao@woolworths.co.nz Toggle Sidebar Orders Deliveries Contro…" at bounding box center [465, 221] width 931 height 442
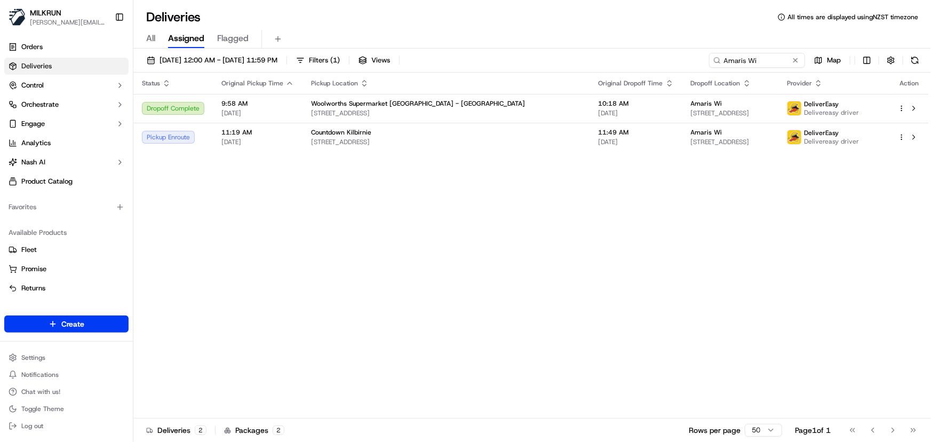
click at [191, 211] on div "Status Original Pickup Time Pickup Location Original Dropoff Time Dropoff Locat…" at bounding box center [530, 246] width 795 height 346
drag, startPoint x: 762, startPoint y: 69, endPoint x: 443, endPoint y: 76, distance: 318.5
click at [443, 76] on div "17/09/2025 12:00 AM - 17/09/2025 11:59 PM Filters ( 1 ) Views Amaris Wi Map Sta…" at bounding box center [531, 246] width 797 height 395
type input "bhoopika shetty"
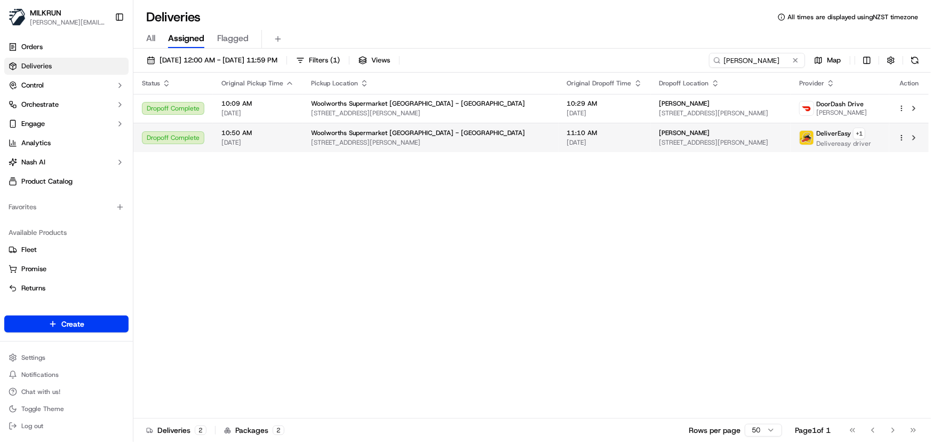
click at [659, 131] on div "bhoopika Shetty" at bounding box center [720, 133] width 123 height 9
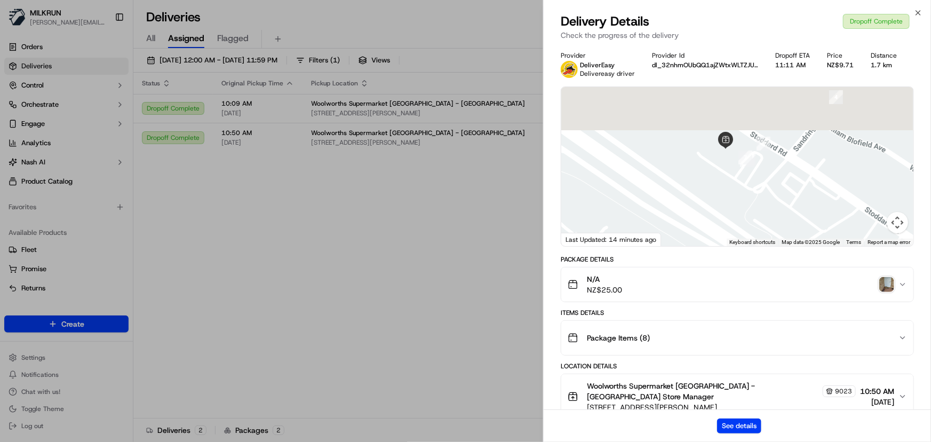
drag, startPoint x: 759, startPoint y: 116, endPoint x: 756, endPoint y: 222, distance: 106.2
click at [756, 222] on div at bounding box center [737, 166] width 352 height 159
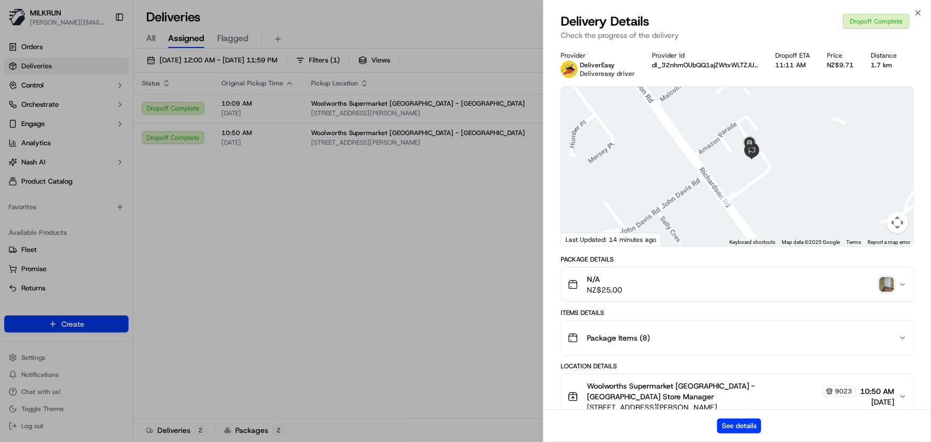
drag, startPoint x: 755, startPoint y: 207, endPoint x: 760, endPoint y: 165, distance: 41.9
click at [760, 165] on div at bounding box center [737, 166] width 352 height 159
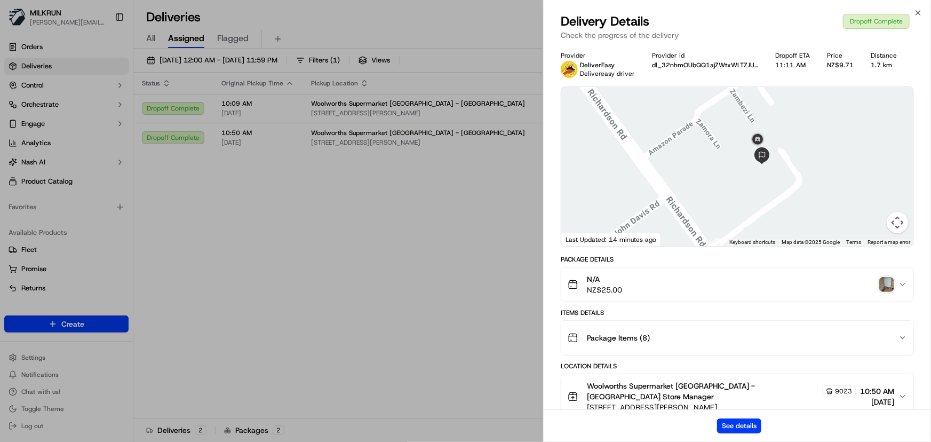
drag, startPoint x: 743, startPoint y: 148, endPoint x: 754, endPoint y: 204, distance: 57.4
click at [754, 204] on div at bounding box center [737, 166] width 352 height 159
click at [917, 9] on icon "button" at bounding box center [918, 13] width 9 height 9
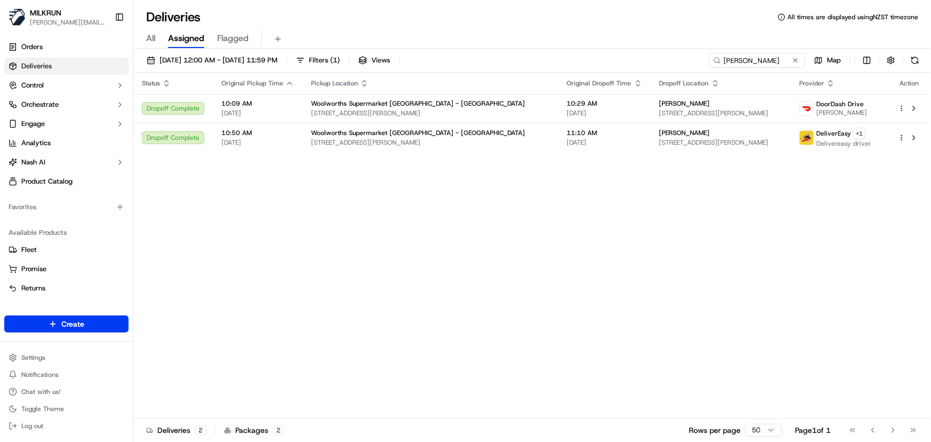
click at [623, 214] on div "Status Original Pickup Time Pickup Location Original Dropoff Time Dropoff Locat…" at bounding box center [530, 246] width 795 height 346
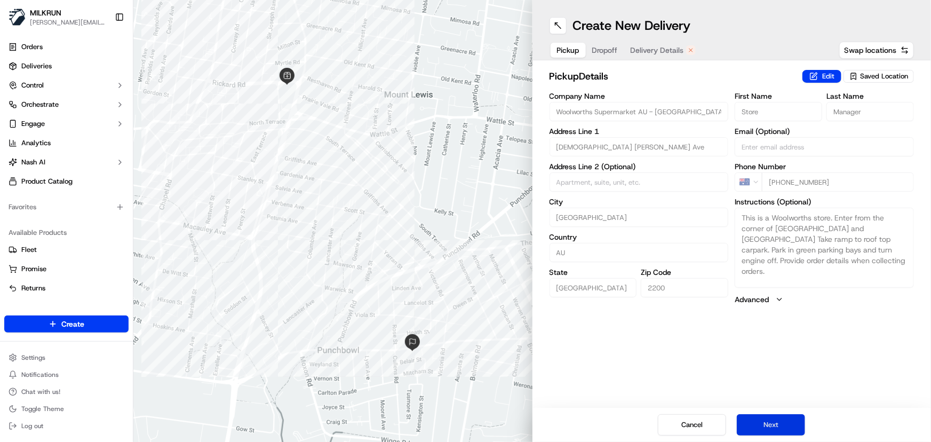
click at [763, 428] on button "Next" at bounding box center [771, 424] width 68 height 21
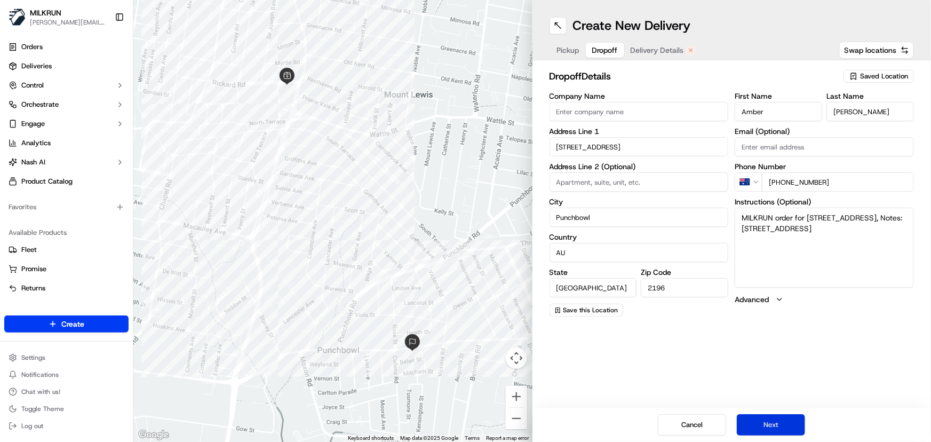
click at [767, 428] on button "Next" at bounding box center [771, 424] width 68 height 21
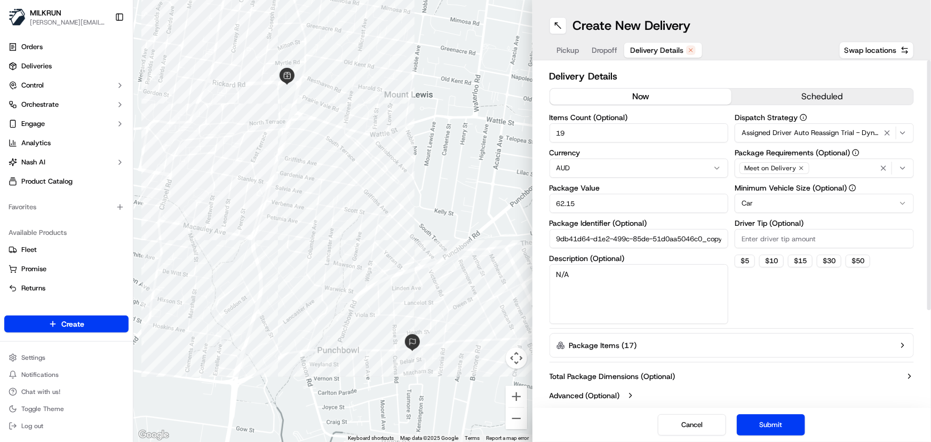
click at [634, 94] on button "now" at bounding box center [641, 97] width 182 height 16
click at [759, 425] on button "Submit" at bounding box center [771, 424] width 68 height 21
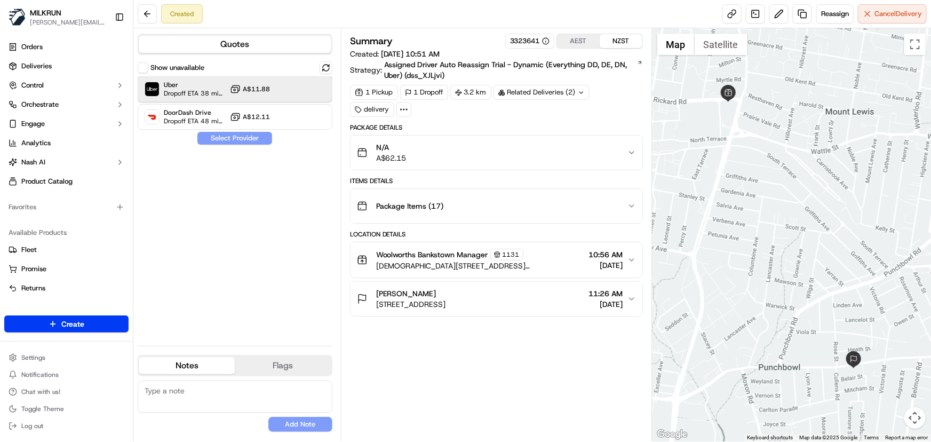
click at [298, 89] on div at bounding box center [299, 89] width 13 height 13
click at [260, 137] on button "Assign Provider" at bounding box center [235, 138] width 76 height 13
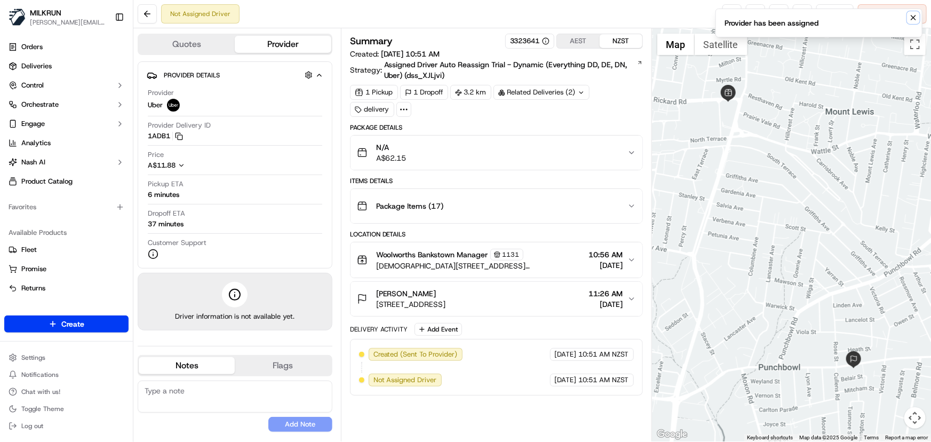
click at [913, 15] on icon "Notifications (F8)" at bounding box center [913, 17] width 9 height 9
click at [732, 25] on div "Not Assigned Driver Reassign Cancel Delivery" at bounding box center [531, 14] width 797 height 28
click at [727, 18] on link at bounding box center [731, 13] width 19 height 19
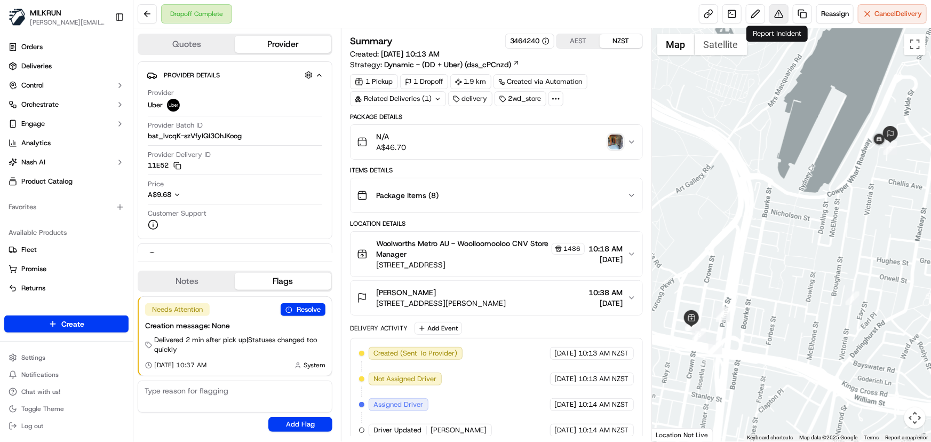
click at [772, 15] on button at bounding box center [778, 13] width 19 height 19
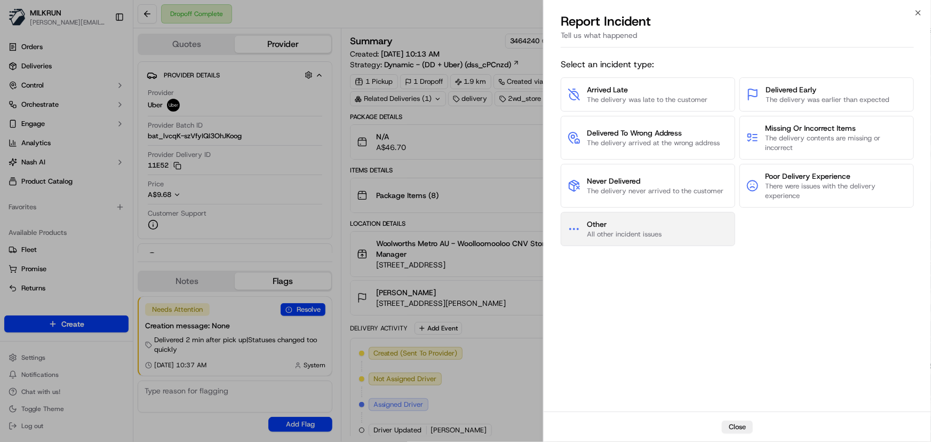
click at [658, 232] on span "All other incident issues" at bounding box center [624, 234] width 75 height 10
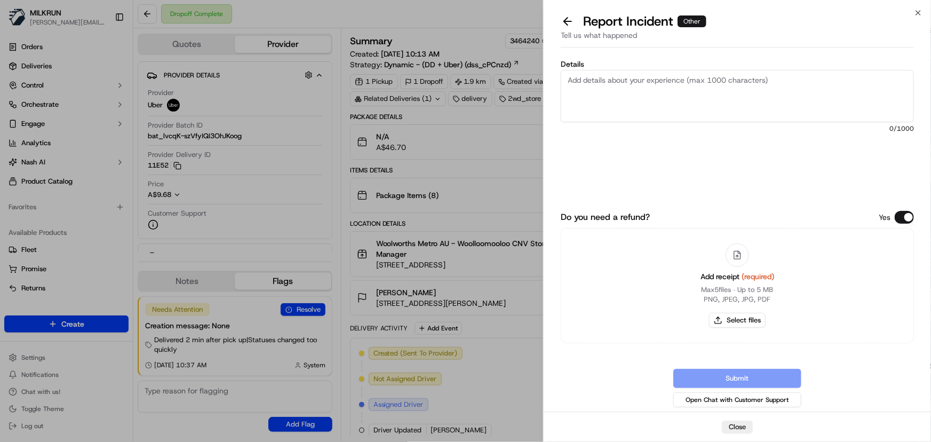
click at [655, 99] on textarea "Details" at bounding box center [737, 96] width 353 height 52
click at [684, 80] on textarea "Store complaint - driver was rude and impatient while waiting for the order." at bounding box center [737, 96] width 353 height 52
click at [892, 75] on textarea "Store complaint - driver was rude to staff member and impatient while waiting f…" at bounding box center [737, 96] width 353 height 52
click at [900, 85] on textarea "Store complaint - driver was rude to staff member and impatient while waiting f…" at bounding box center [737, 96] width 353 height 52
click at [669, 79] on textarea "Store complaint - driver was rude to staff member and impatient while waiting f…" at bounding box center [737, 96] width 353 height 52
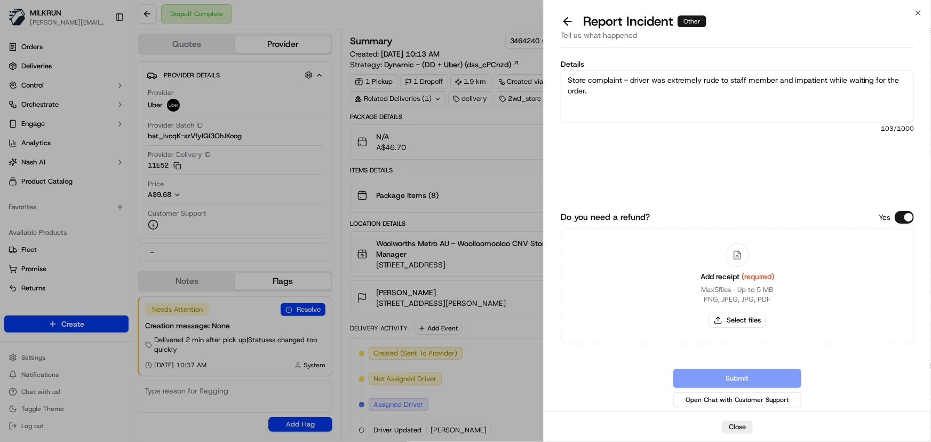
type textarea "Store complaint - driver was extremely rude to staff member and impatient while…"
click at [897, 215] on button "Do you need a refund?" at bounding box center [903, 217] width 19 height 13
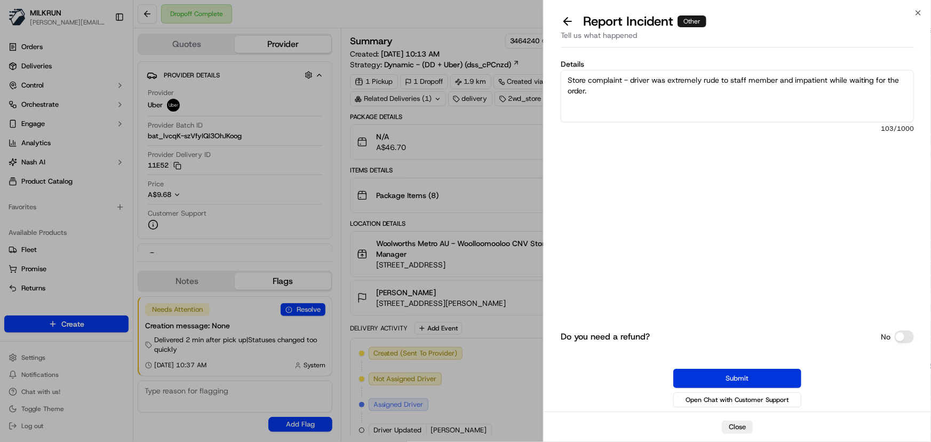
click at [750, 379] on button "Submit" at bounding box center [737, 378] width 128 height 19
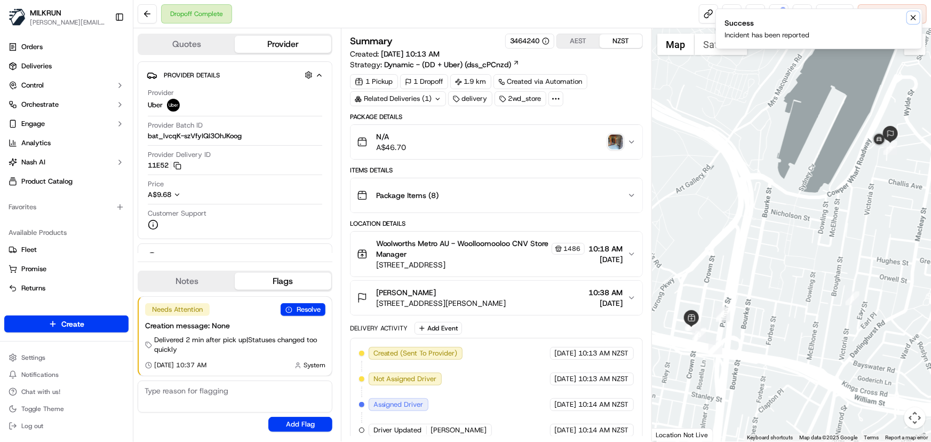
click at [917, 15] on icon "Notifications (F8)" at bounding box center [913, 17] width 9 height 9
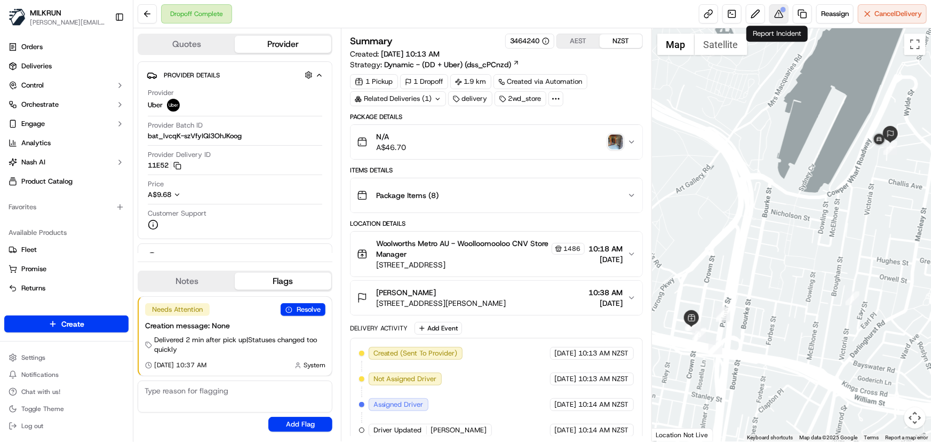
click at [778, 13] on button at bounding box center [778, 13] width 19 height 19
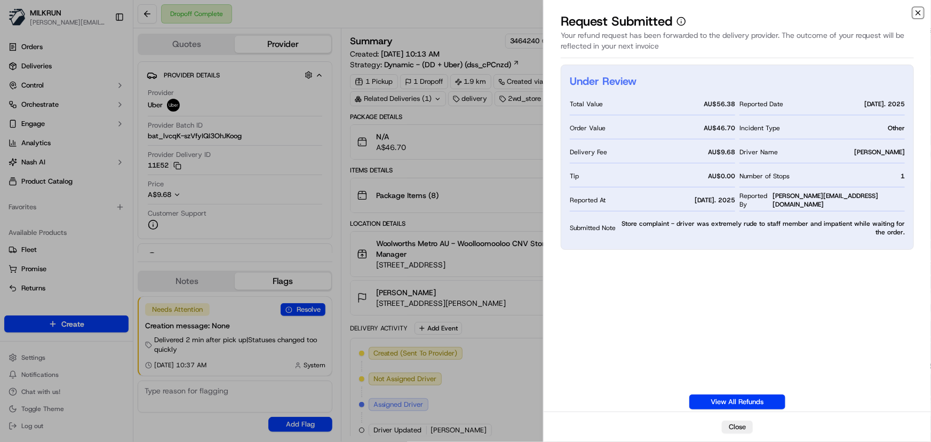
click at [916, 14] on icon "button" at bounding box center [918, 13] width 4 height 4
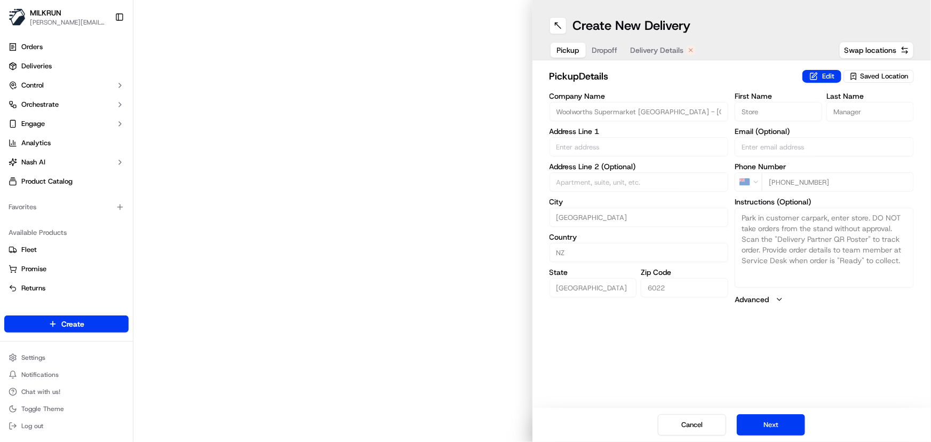
type input "[STREET_ADDRESS]"
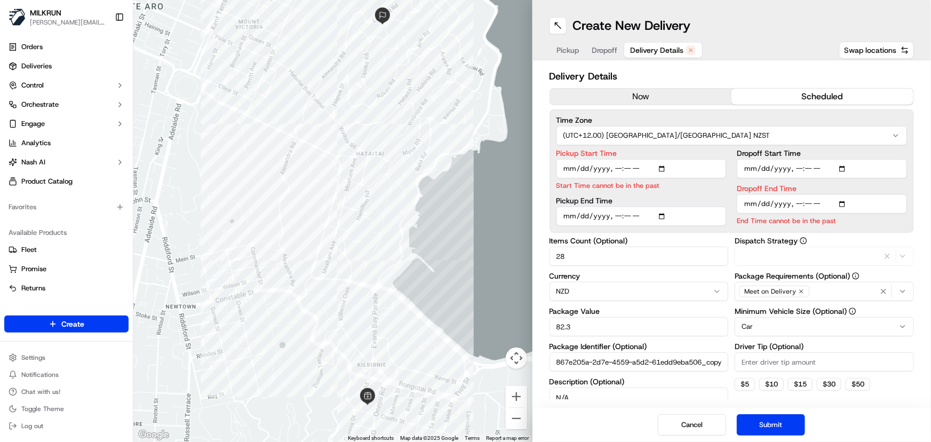
click at [661, 53] on span "Delivery Details" at bounding box center [656, 50] width 53 height 11
click at [639, 96] on button "now" at bounding box center [641, 97] width 182 height 16
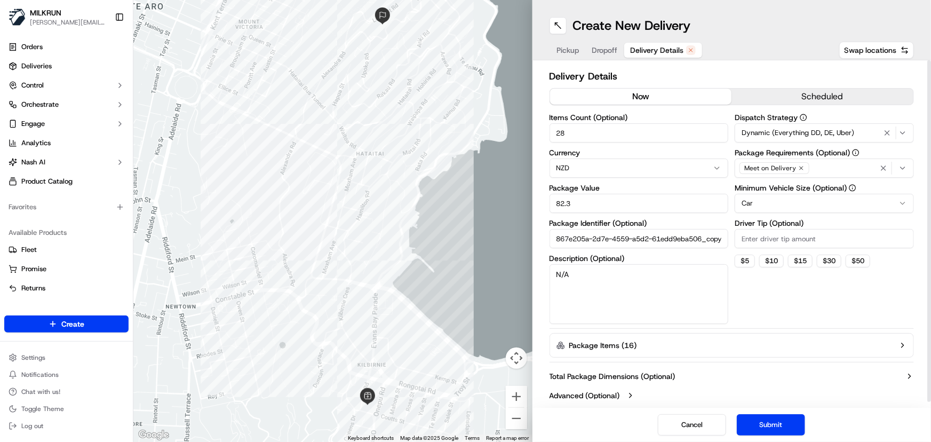
drag, startPoint x: 602, startPoint y: 135, endPoint x: 264, endPoint y: 127, distance: 337.7
click at [268, 127] on div "← Move left → Move right ↑ Move up ↓ Move down + Zoom in - Zoom out Home Jump l…" at bounding box center [531, 221] width 797 height 442
type input "3"
click at [771, 425] on button "Submit" at bounding box center [771, 424] width 68 height 21
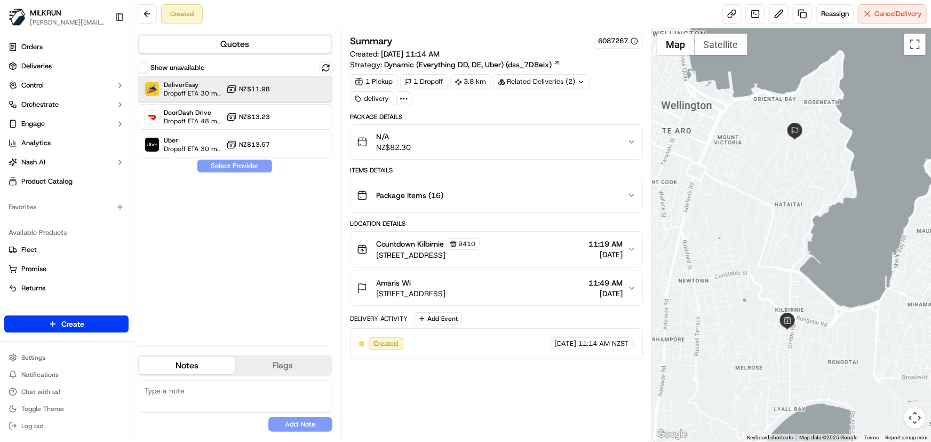
click at [274, 92] on div "DeliverEasy Dropoff ETA 30 minutes NZ$11.98" at bounding box center [235, 89] width 195 height 26
click at [250, 166] on button "Assign Provider" at bounding box center [235, 165] width 76 height 13
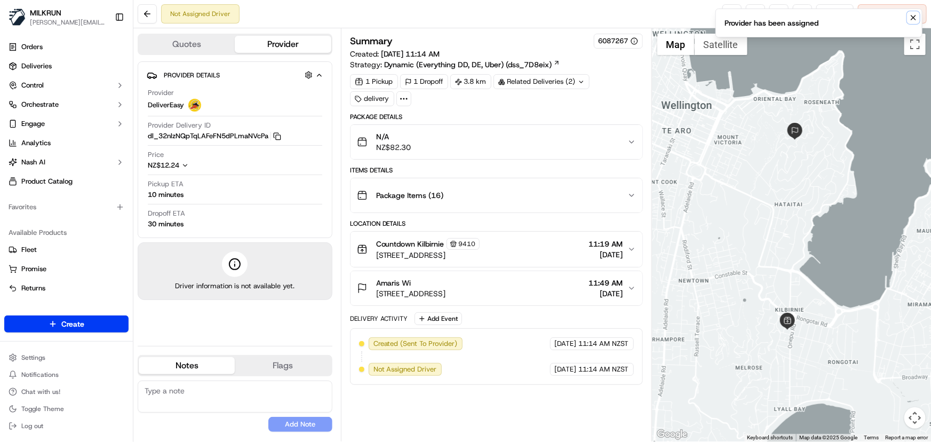
click at [913, 18] on icon "Notifications (F8)" at bounding box center [913, 17] width 4 height 4
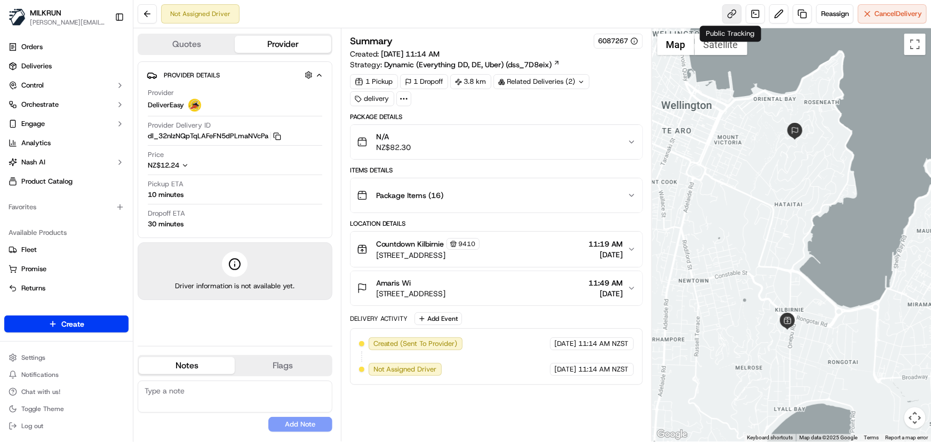
click at [727, 13] on link at bounding box center [731, 13] width 19 height 19
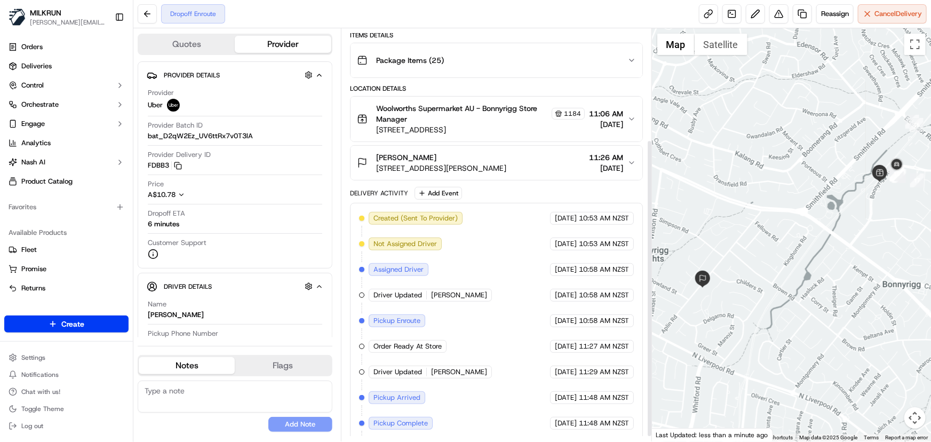
scroll to position [161, 0]
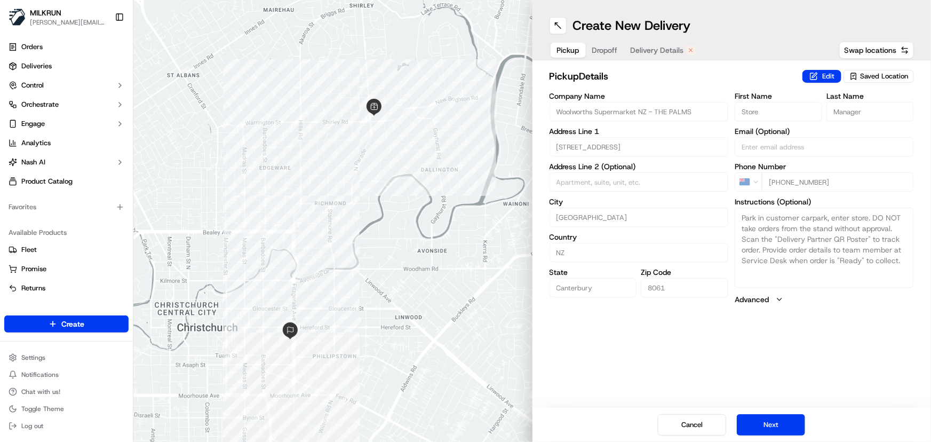
click at [664, 51] on span "Delivery Details" at bounding box center [656, 50] width 53 height 11
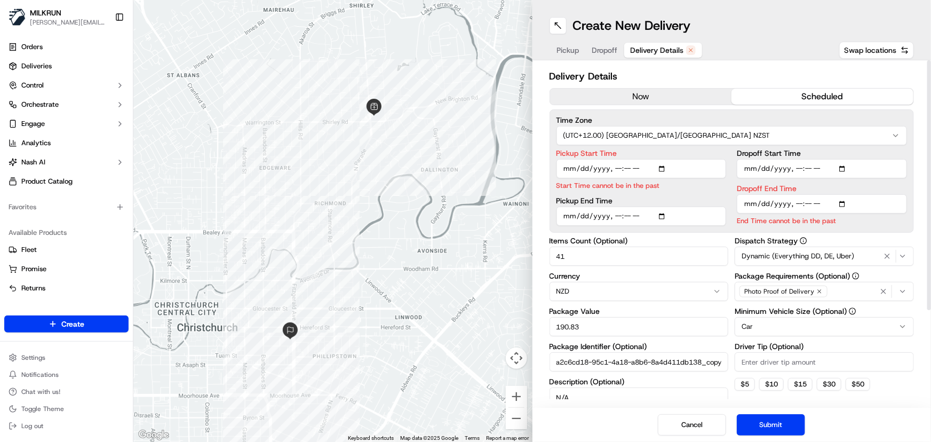
click at [628, 96] on button "now" at bounding box center [641, 97] width 182 height 16
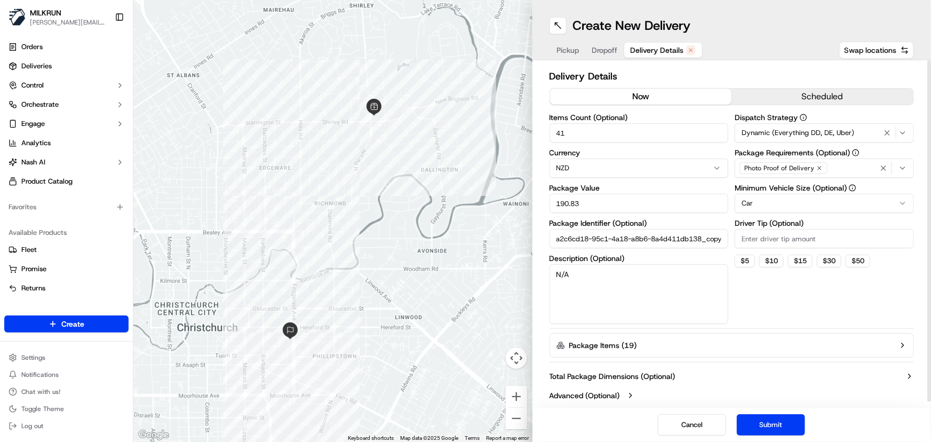
drag, startPoint x: 343, startPoint y: 142, endPoint x: 244, endPoint y: 146, distance: 99.8
click at [247, 152] on div "← Move left → Move right ↑ Move up ↓ Move down + Zoom in - Zoom out Home Jump l…" at bounding box center [531, 221] width 797 height 442
type input "1"
click at [756, 418] on button "Submit" at bounding box center [771, 424] width 68 height 21
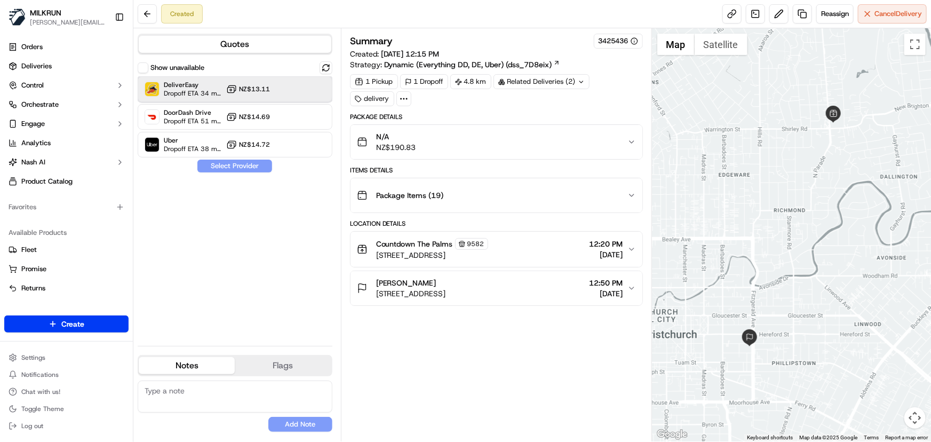
click at [302, 85] on div at bounding box center [299, 89] width 13 height 13
click at [235, 164] on button "Assign Provider" at bounding box center [235, 165] width 76 height 13
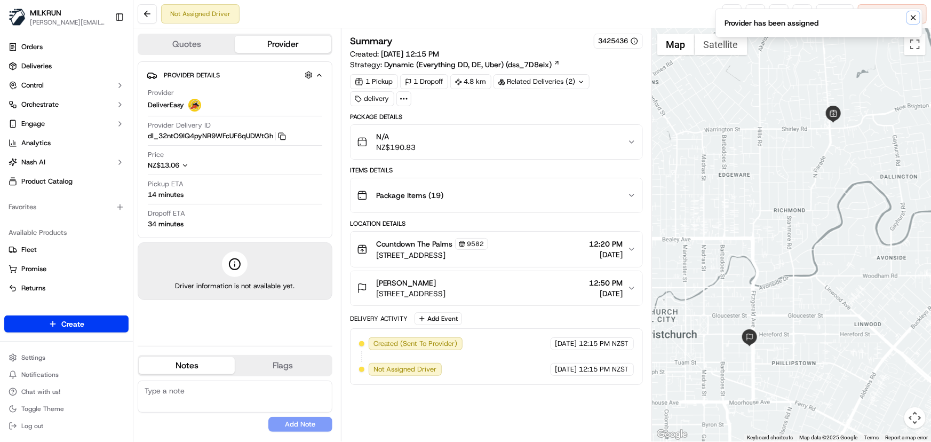
click at [910, 21] on icon "Notifications (F8)" at bounding box center [913, 17] width 9 height 9
click at [731, 17] on link at bounding box center [731, 13] width 19 height 19
